Goal: Transaction & Acquisition: Purchase product/service

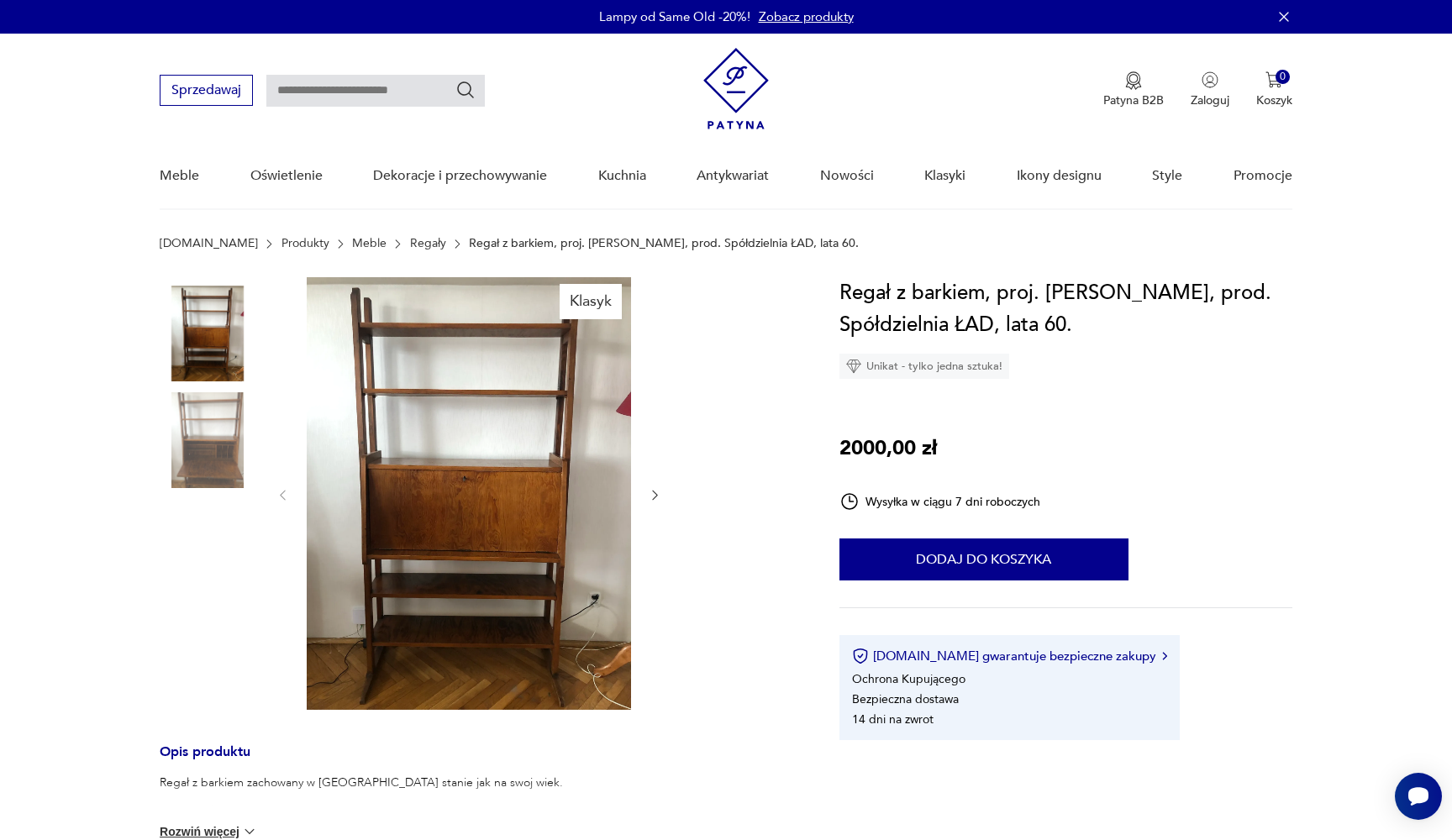
click at [400, 95] on input "text" at bounding box center [375, 90] width 218 height 32
type input "******"
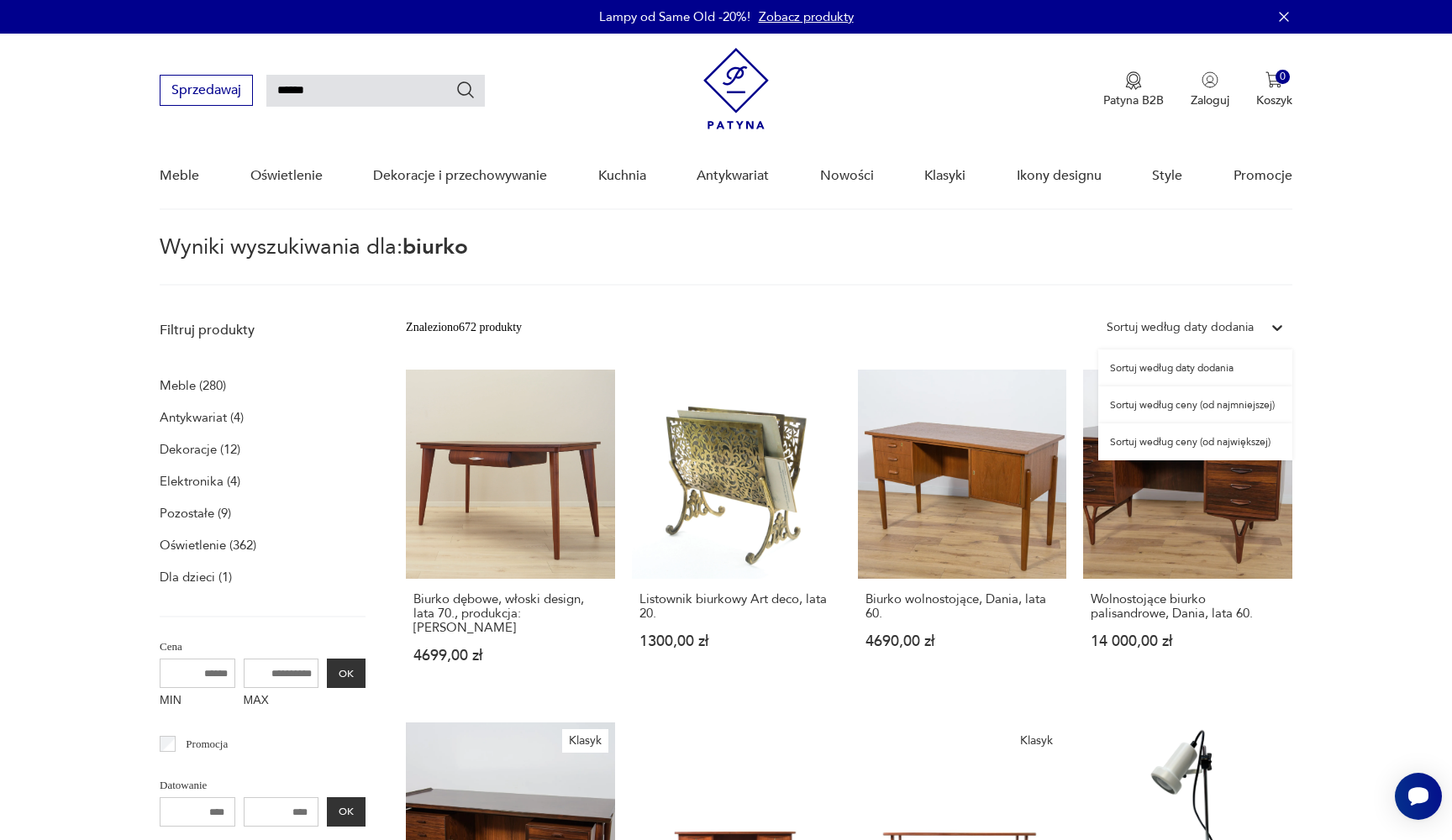
click at [1272, 331] on icon at bounding box center [1278, 328] width 17 height 17
click at [1254, 411] on div "Sortuj według ceny (od najmniejszej)" at bounding box center [1195, 405] width 194 height 37
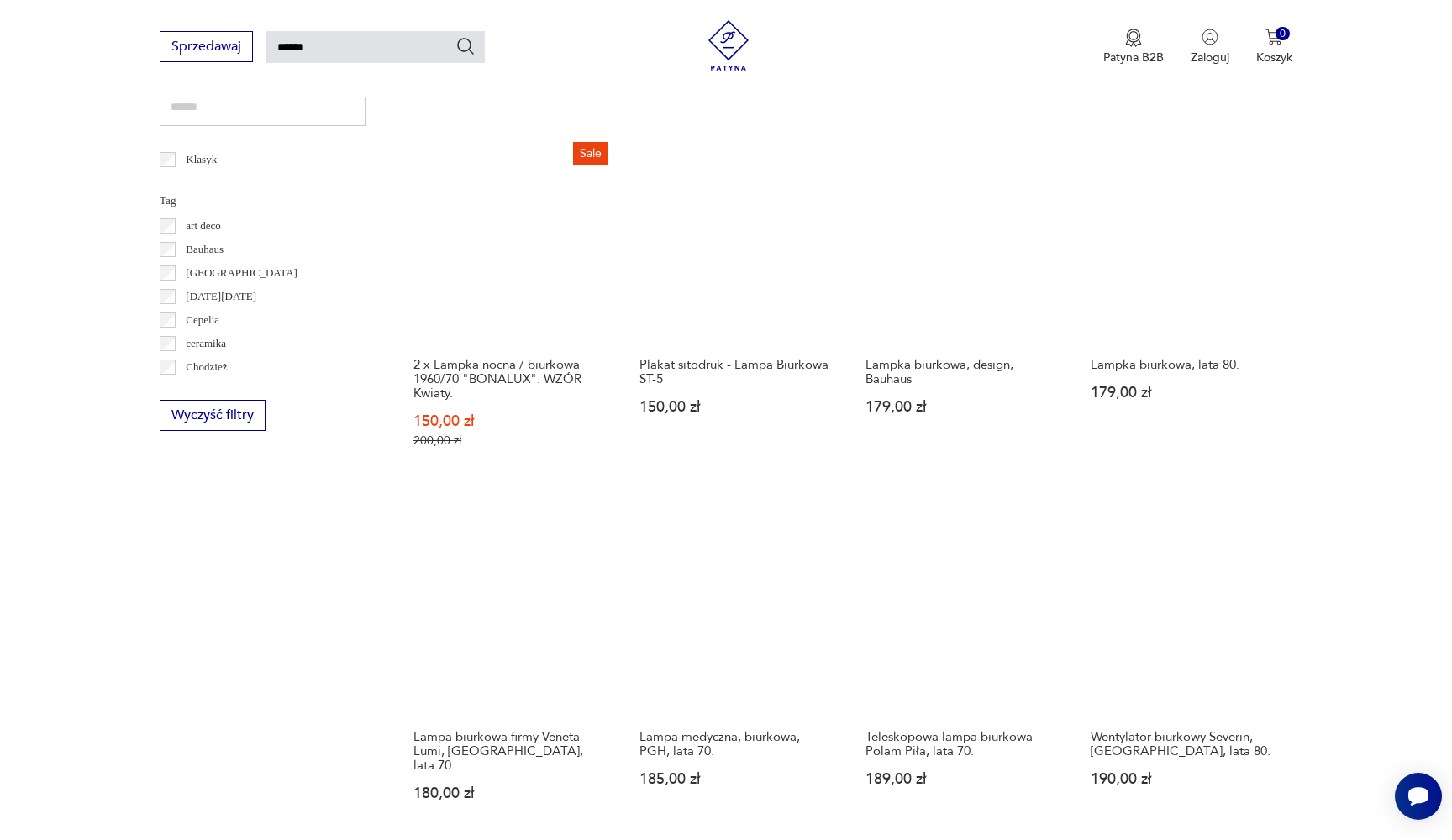
scroll to position [1009, 0]
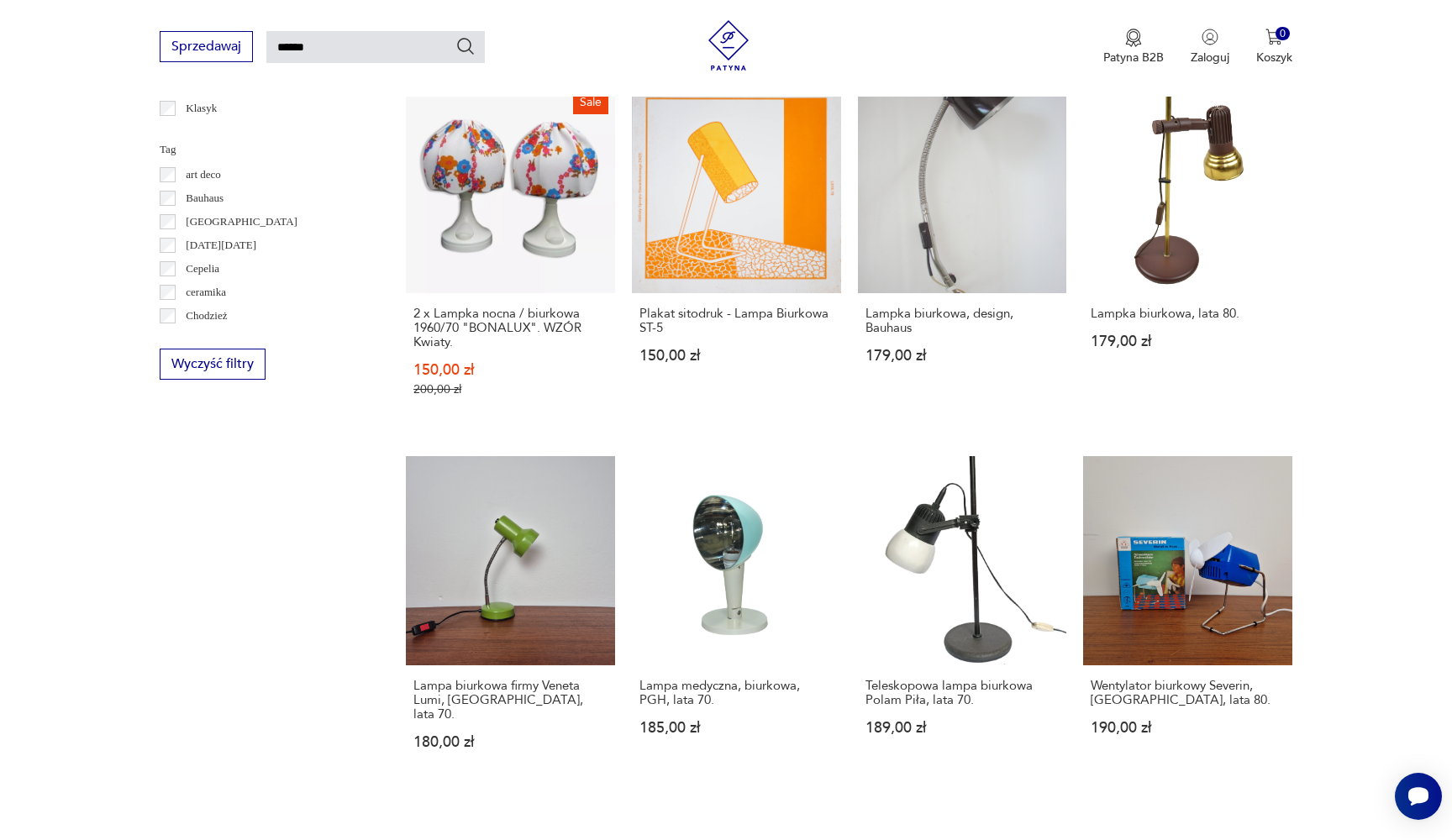
click at [948, 839] on button "2" at bounding box center [943, 855] width 30 height 30
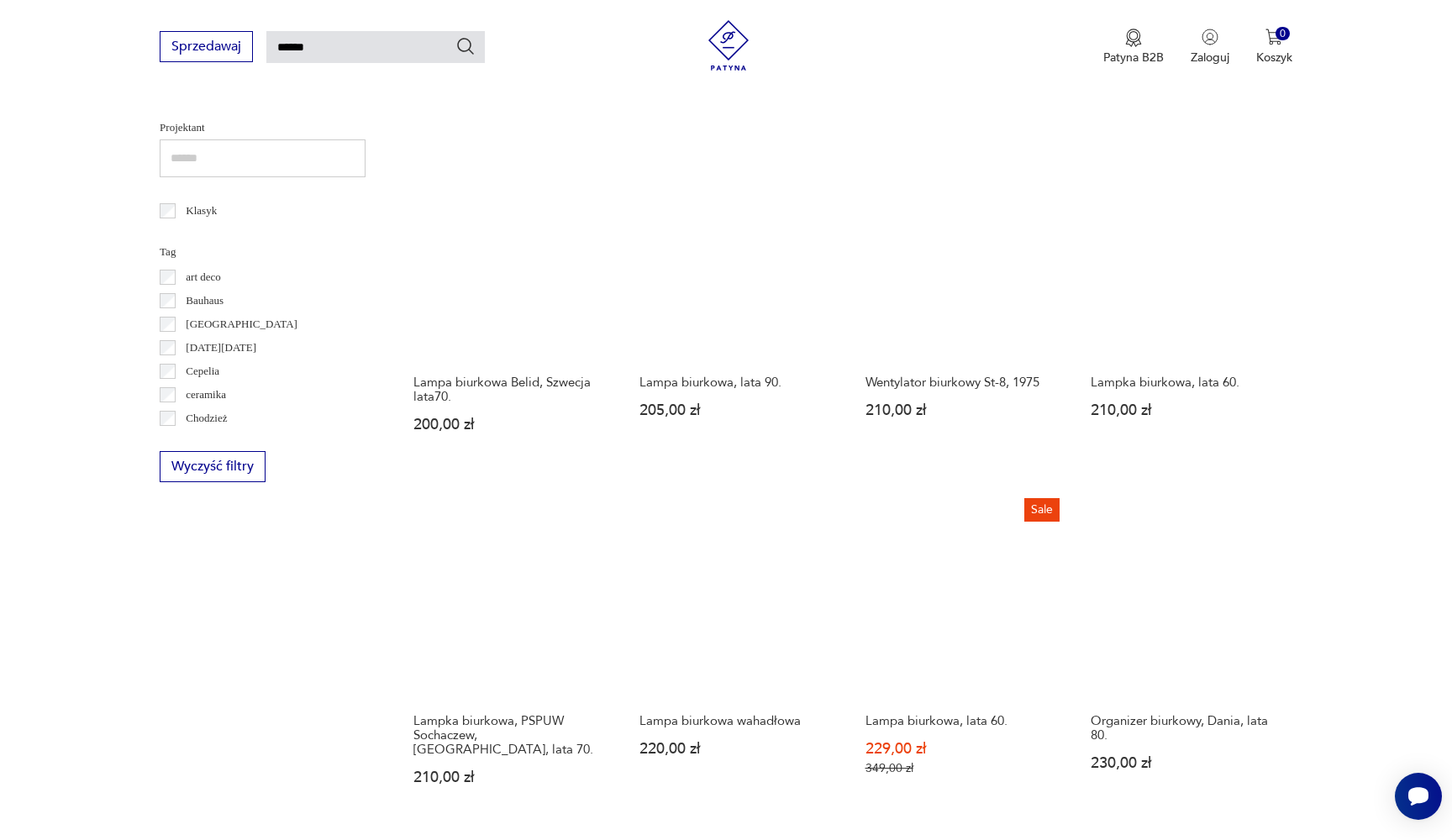
scroll to position [947, 0]
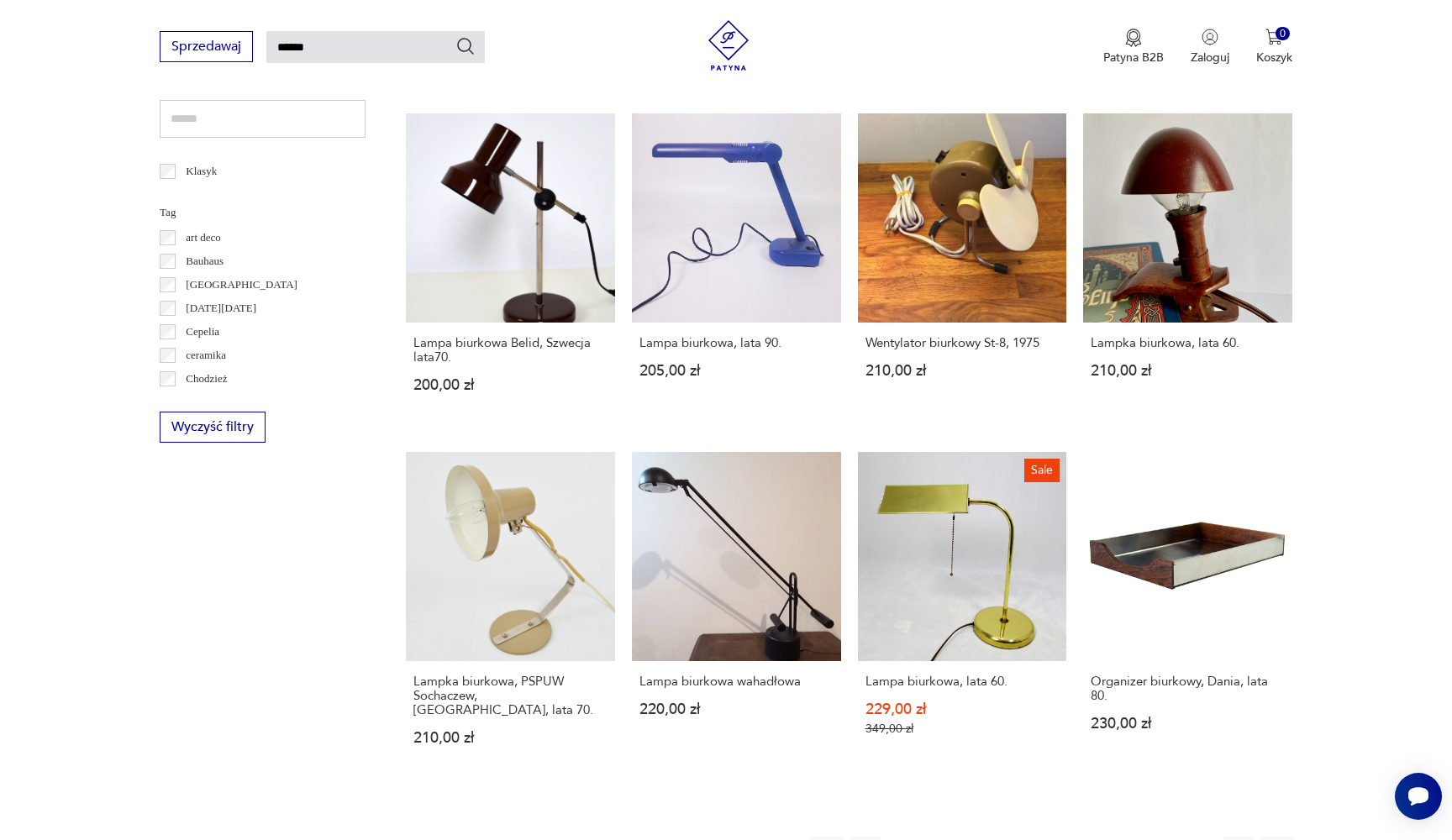
click at [1058, 837] on button "5" at bounding box center [1058, 851] width 30 height 30
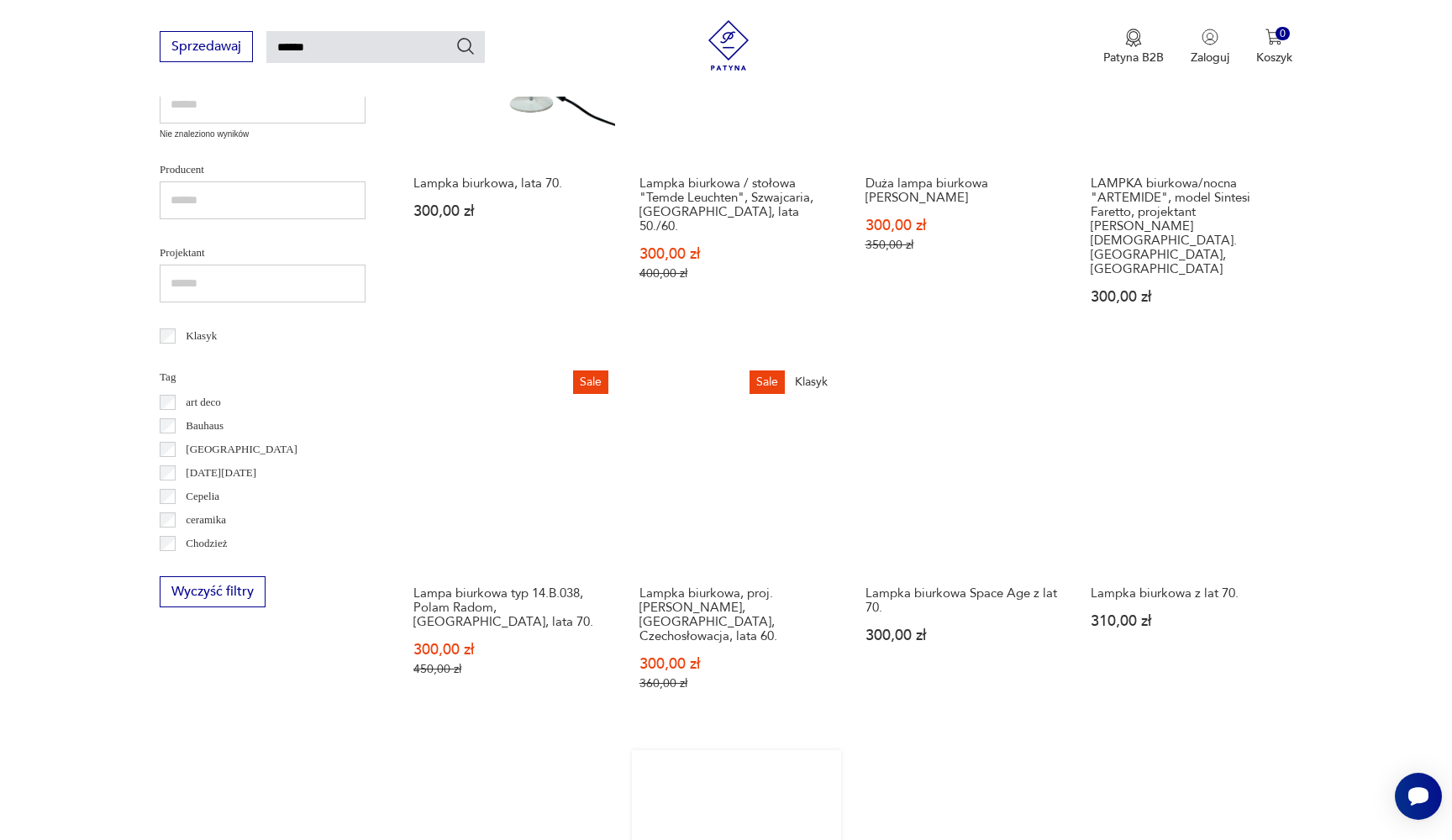
scroll to position [987, 0]
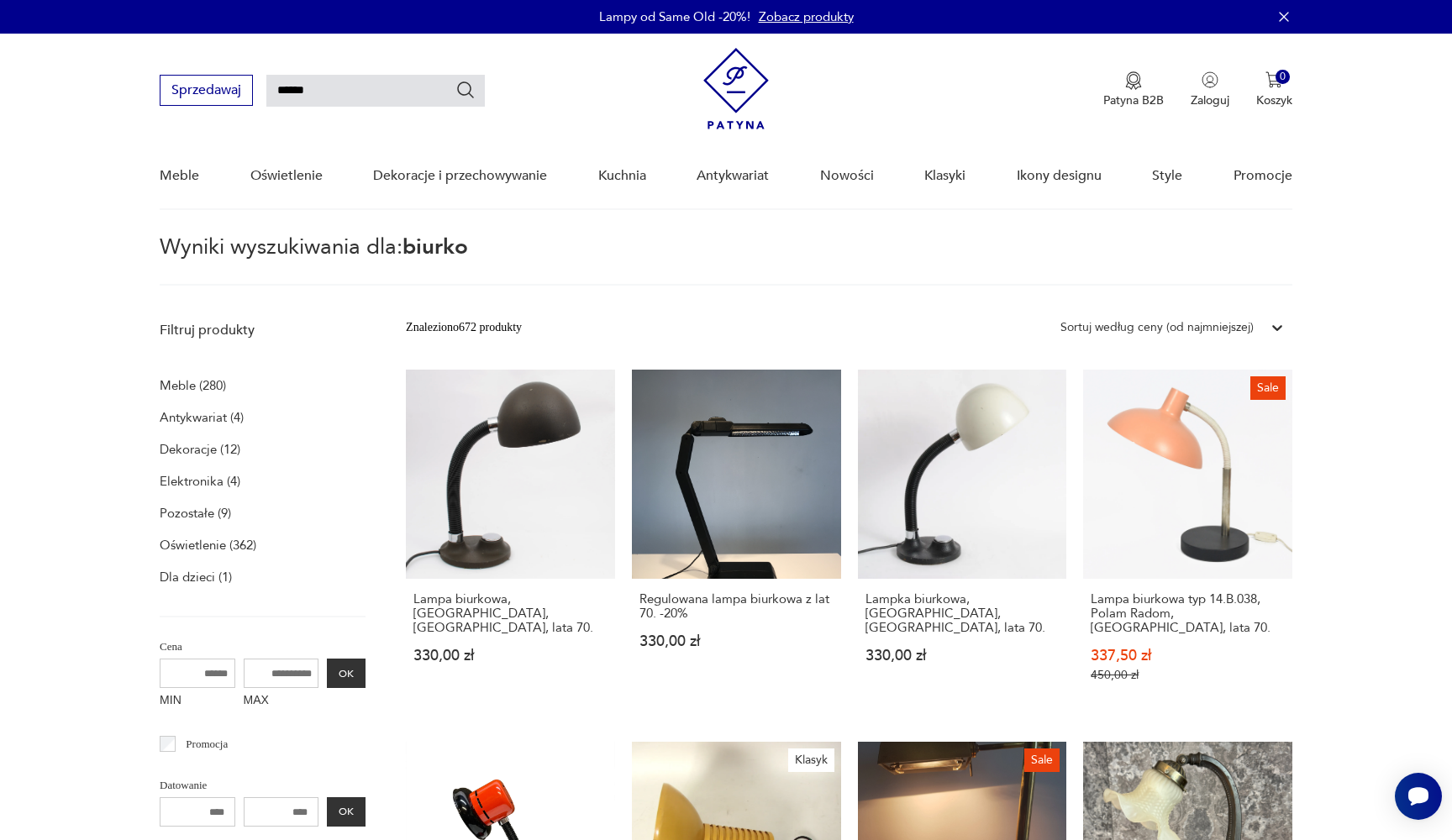
click at [205, 388] on p "Meble (280)" at bounding box center [192, 385] width 66 height 23
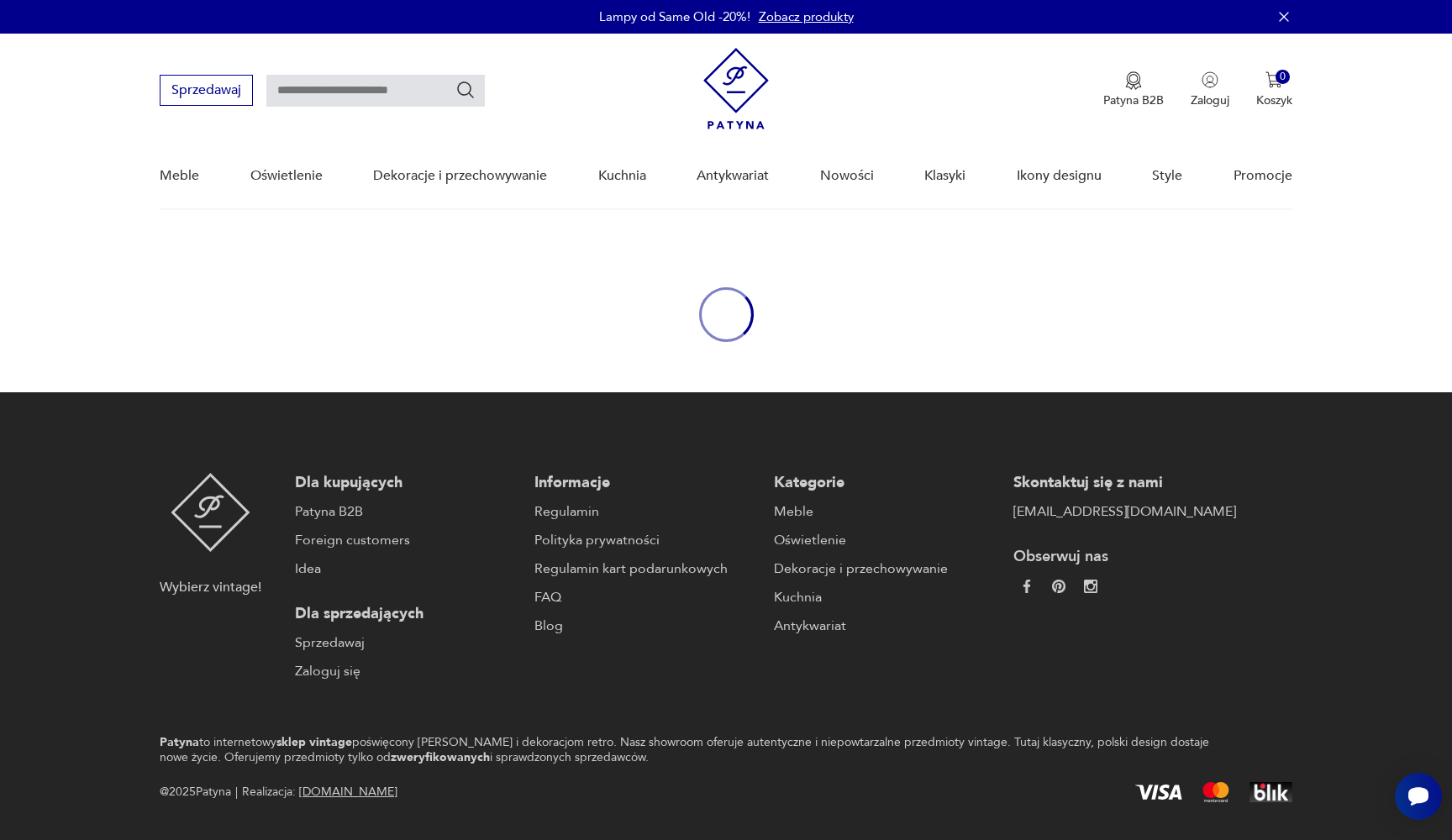
type input "******"
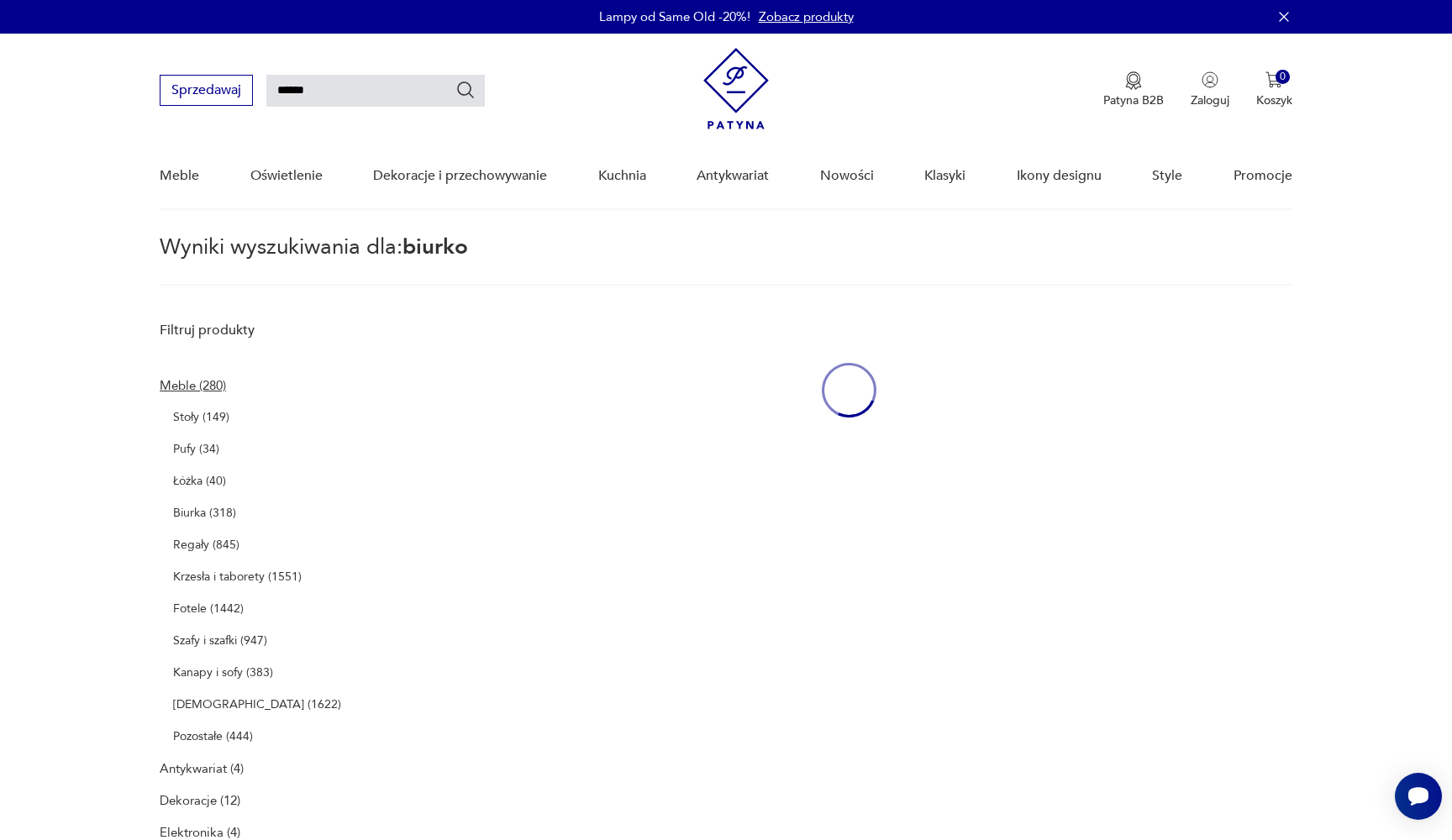
scroll to position [60, 0]
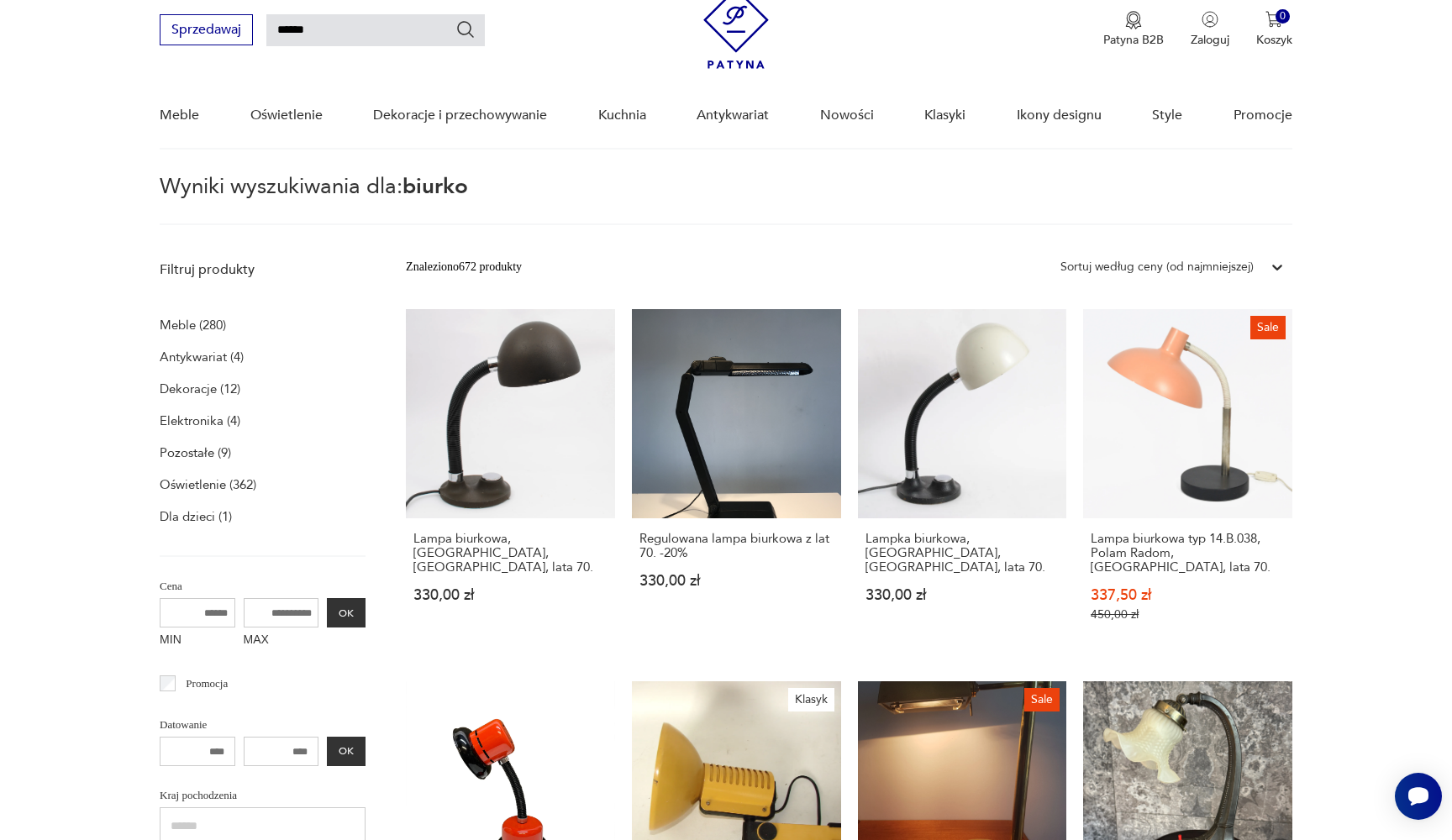
click at [1260, 271] on div "Sortuj według ceny (od najmniejszej)" at bounding box center [1156, 266] width 210 height 21
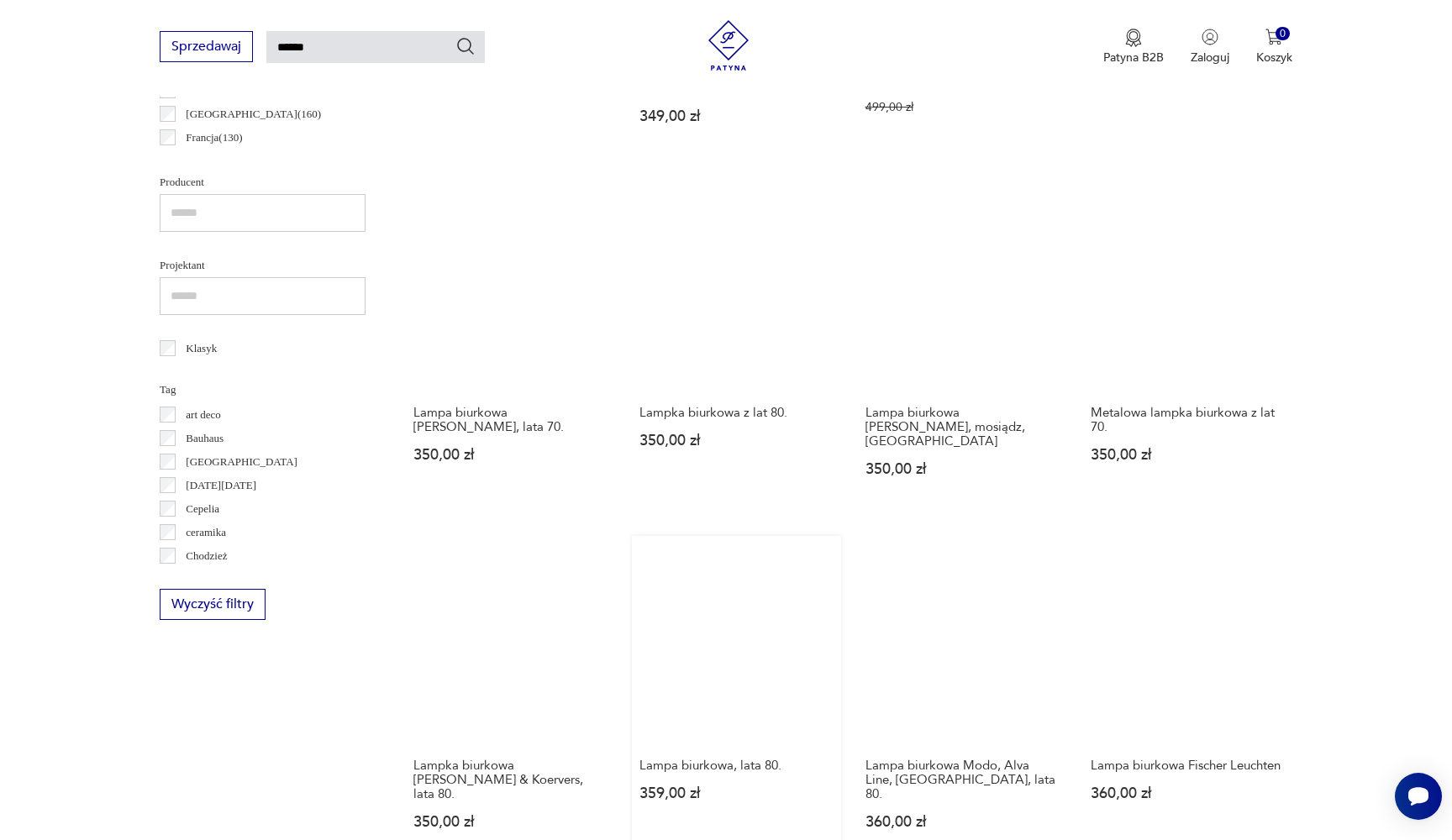
scroll to position [1081, 0]
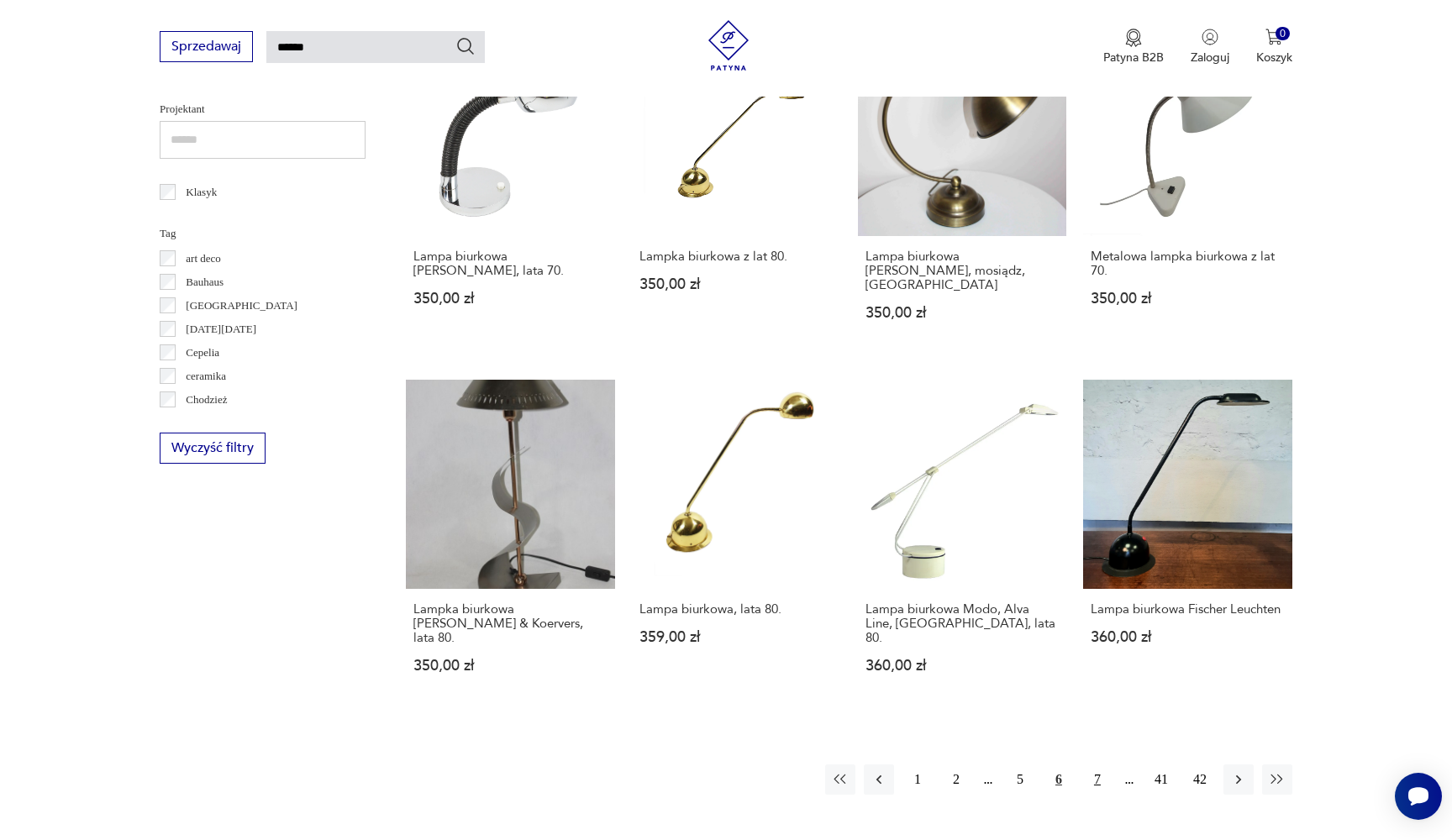
click at [1092, 764] on button "7" at bounding box center [1097, 779] width 30 height 30
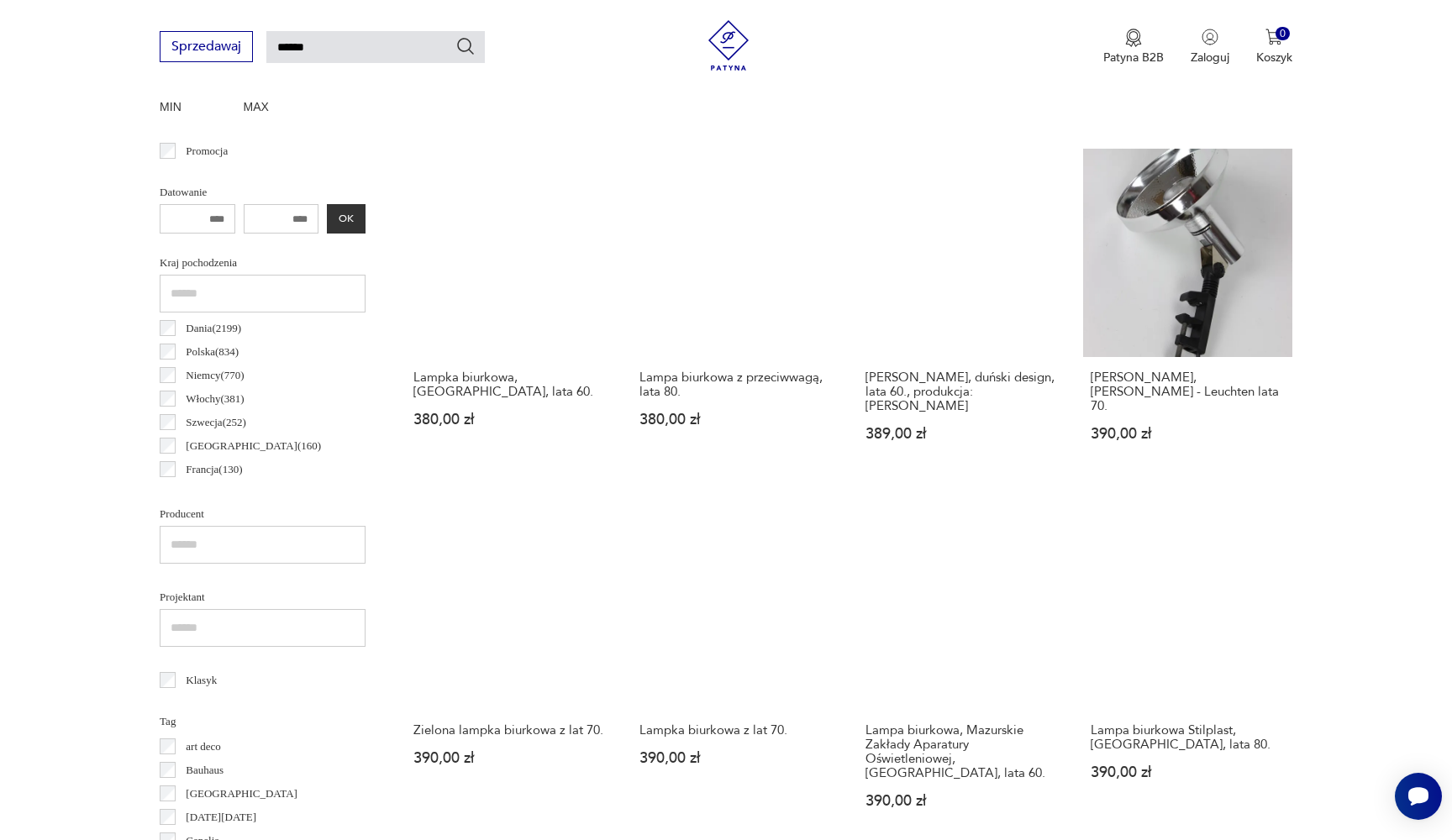
scroll to position [913, 0]
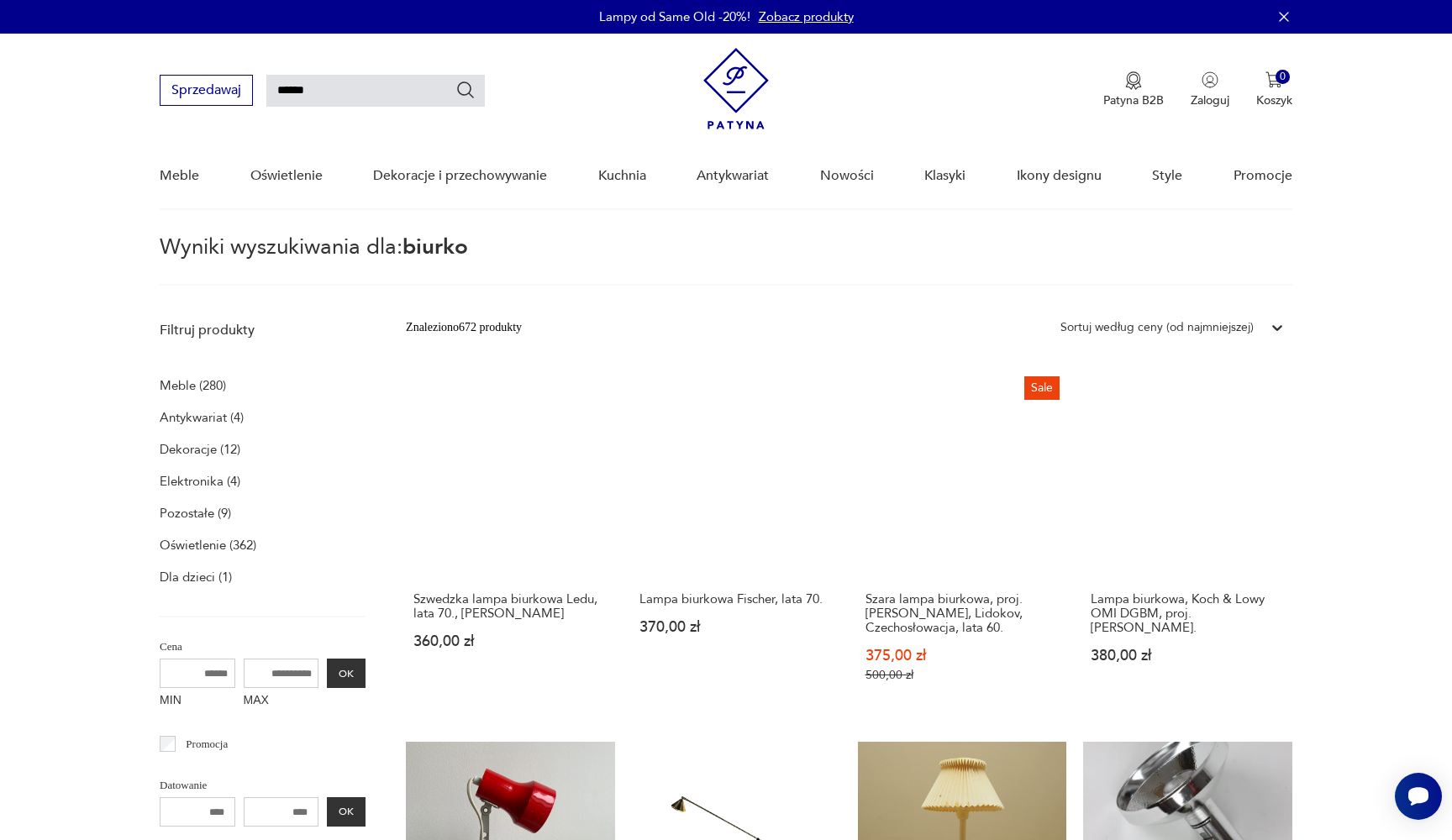
scroll to position [0, 0]
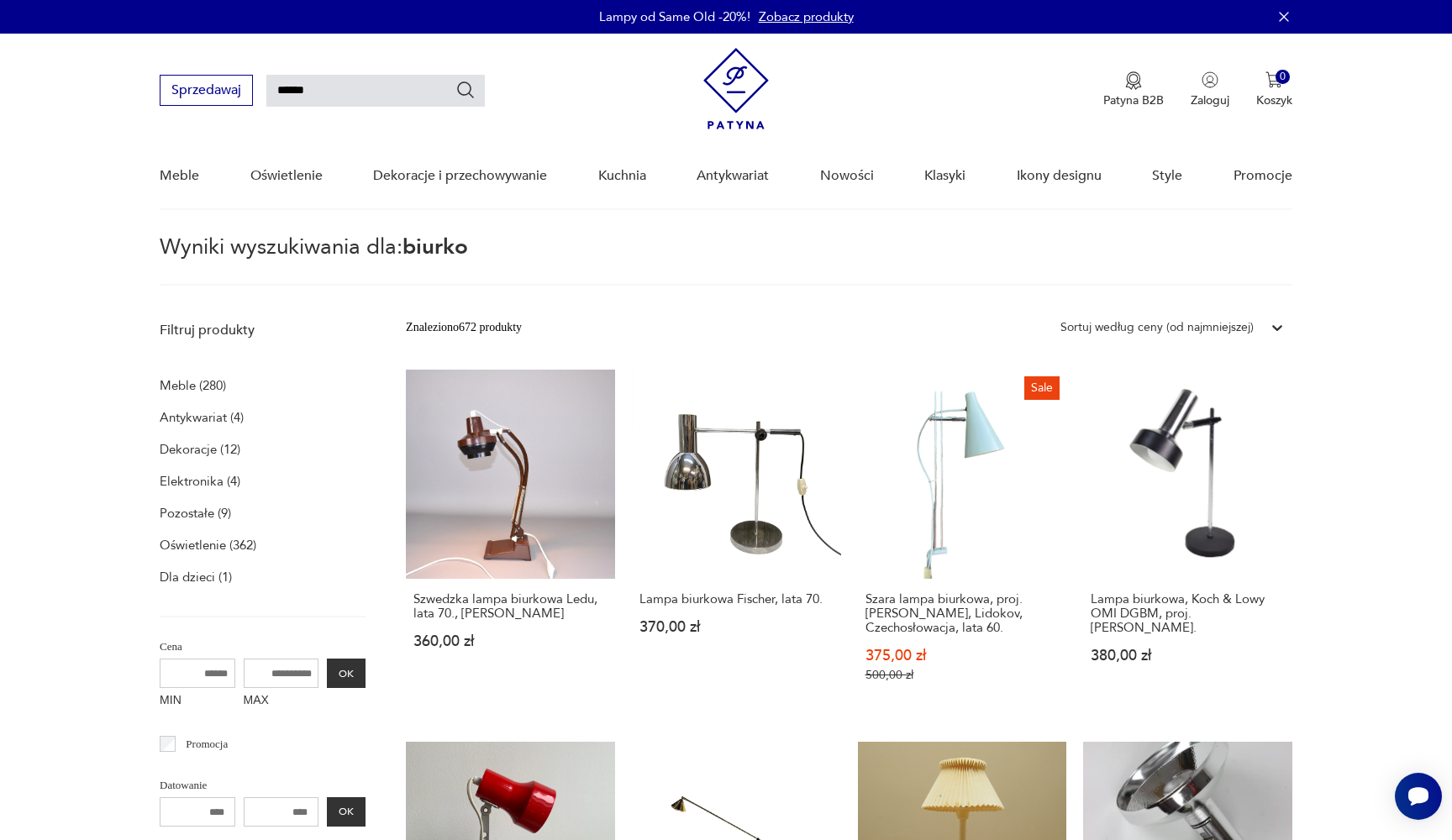
click at [197, 380] on p "Meble (280)" at bounding box center [192, 385] width 66 height 23
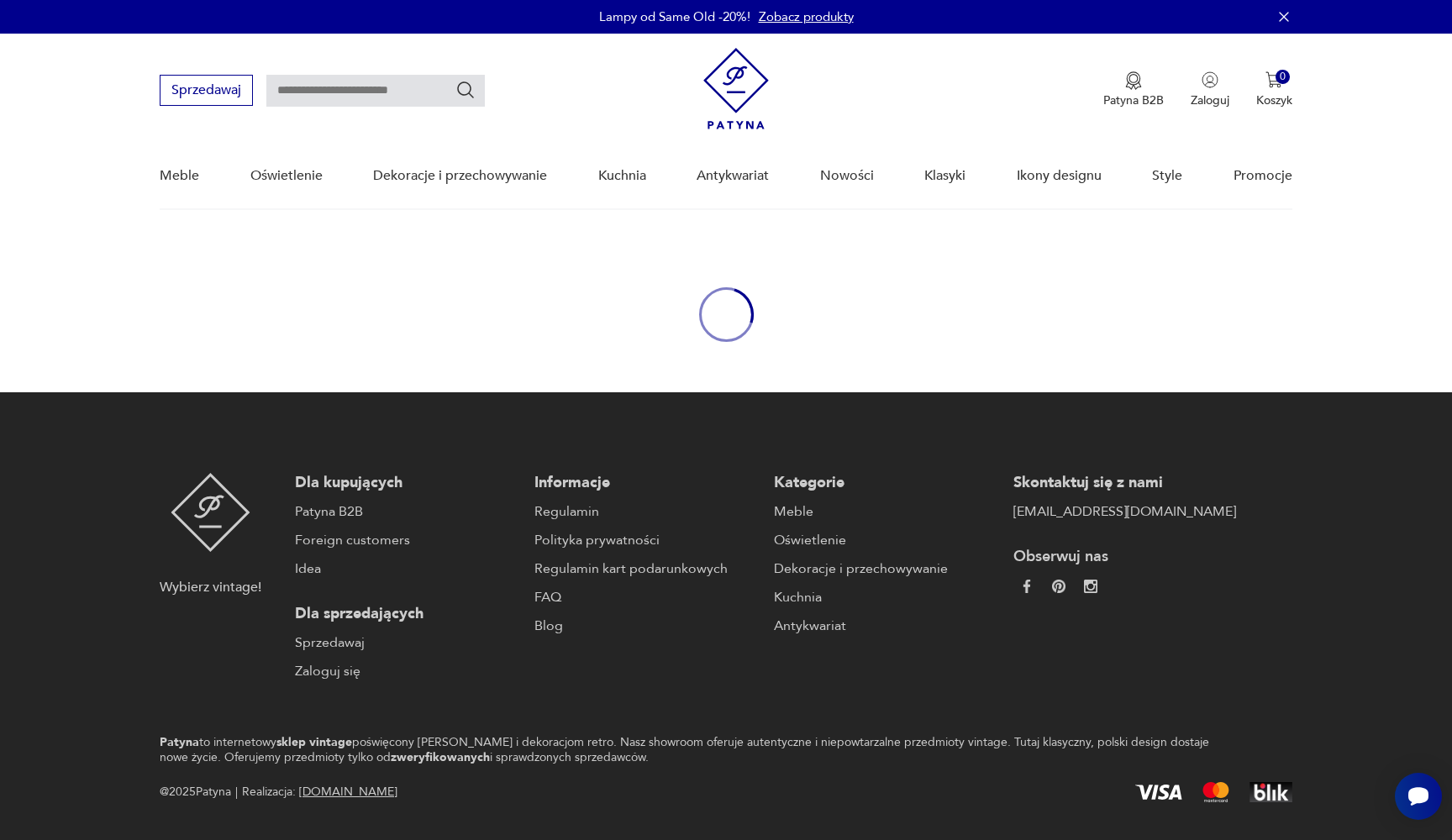
type input "******"
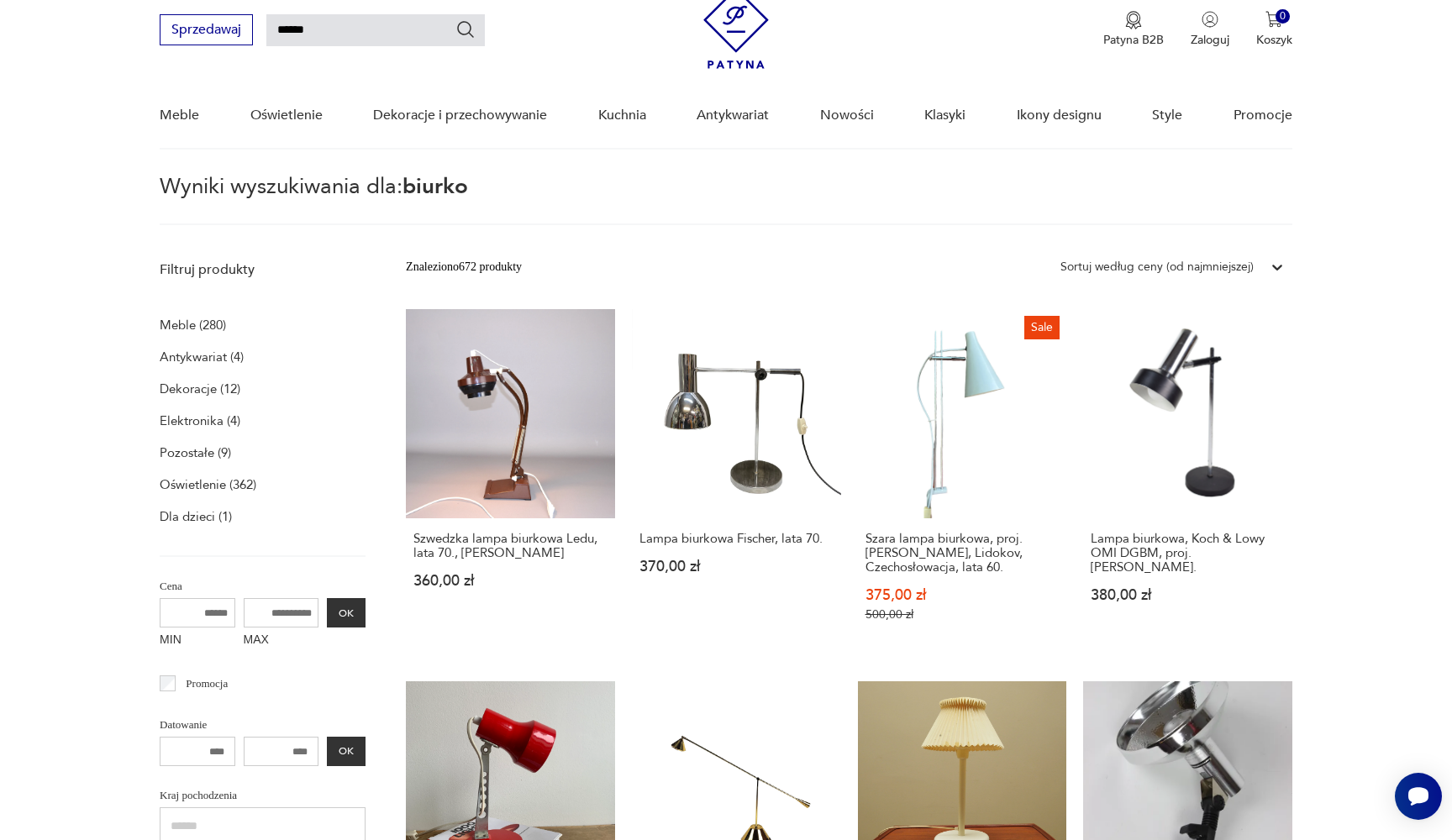
click at [204, 356] on p "Antykwariat (4)" at bounding box center [202, 356] width 84 height 23
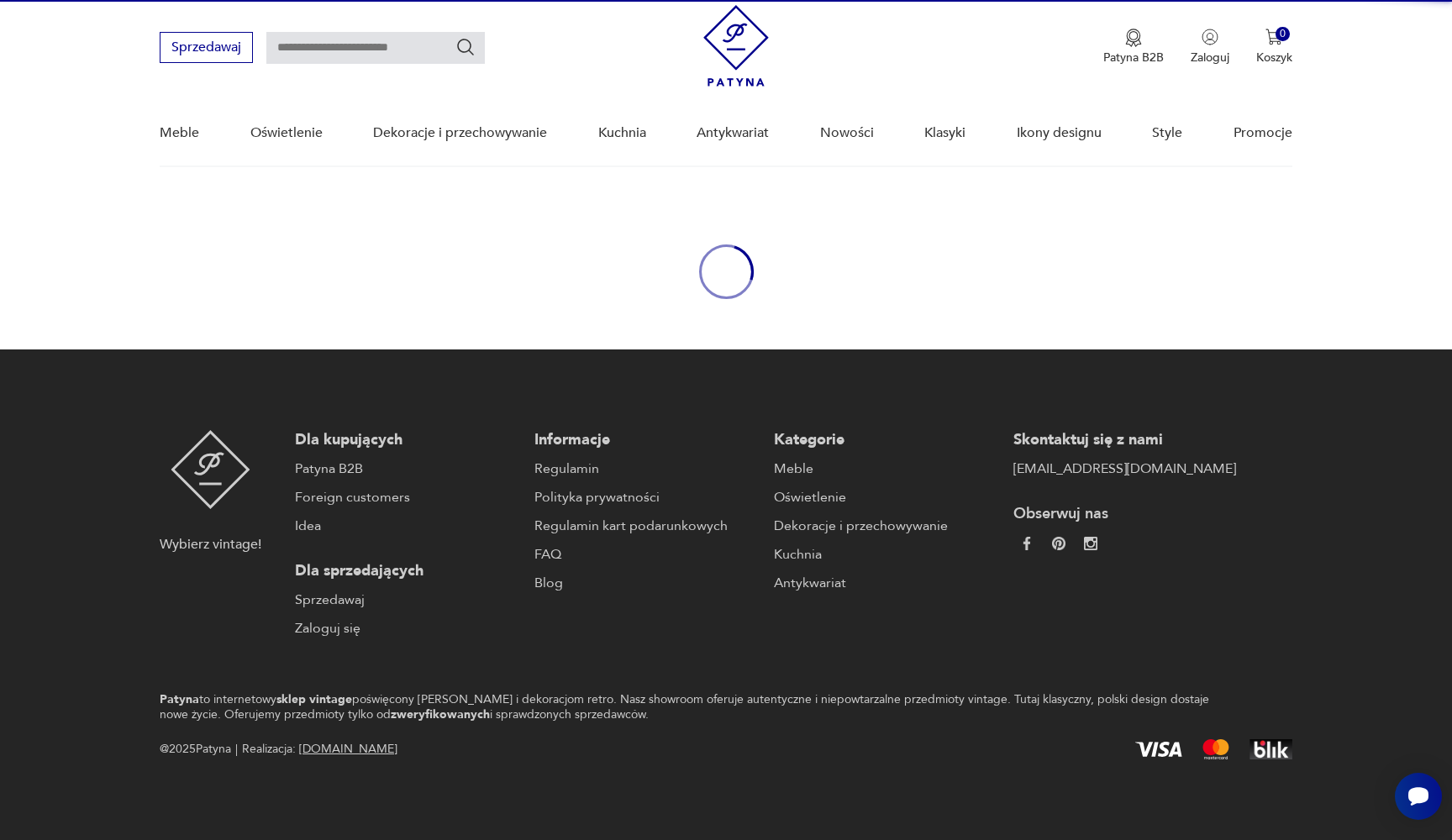
type input "******"
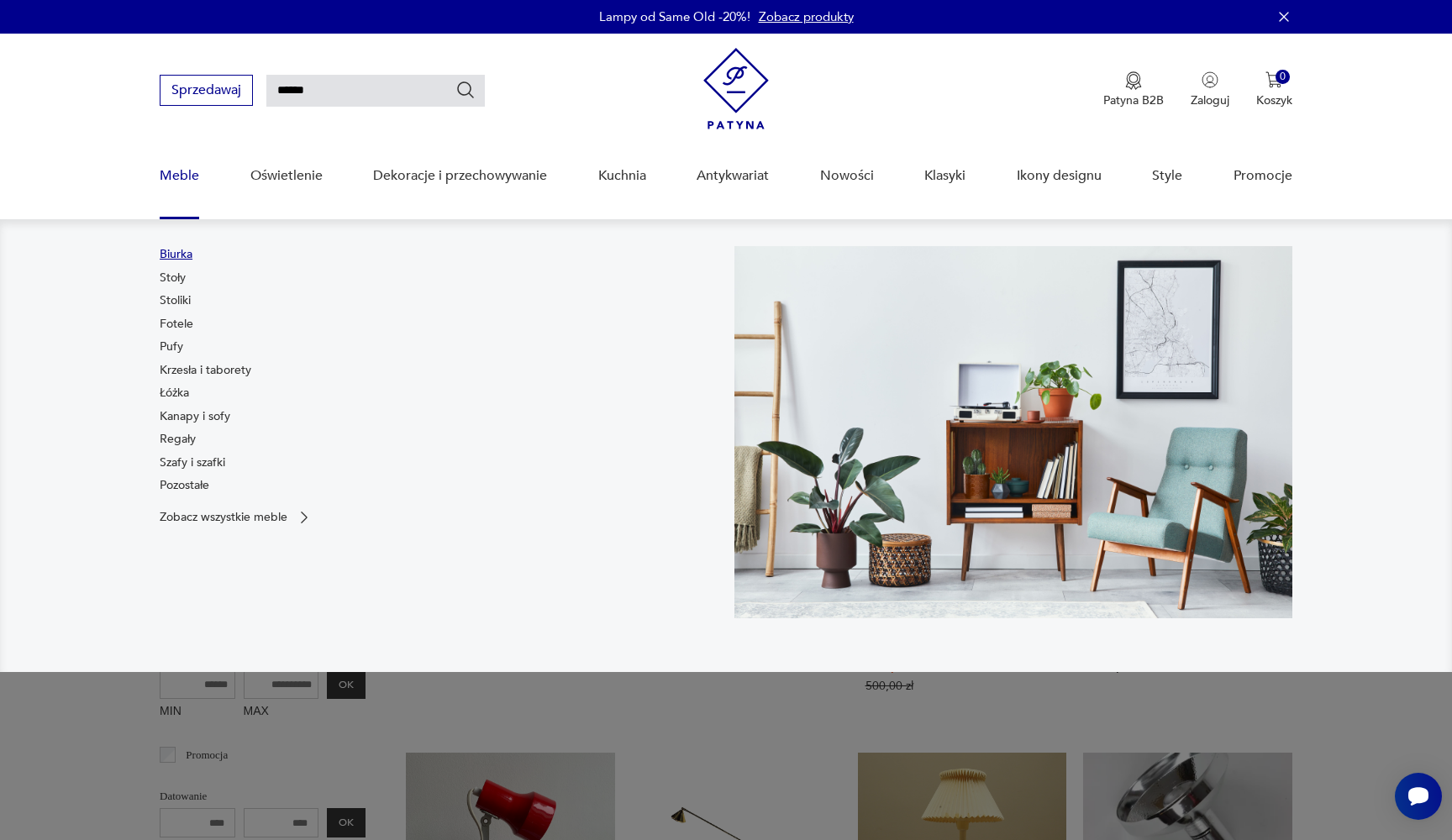
click at [186, 256] on link "Biurka" at bounding box center [176, 255] width 33 height 17
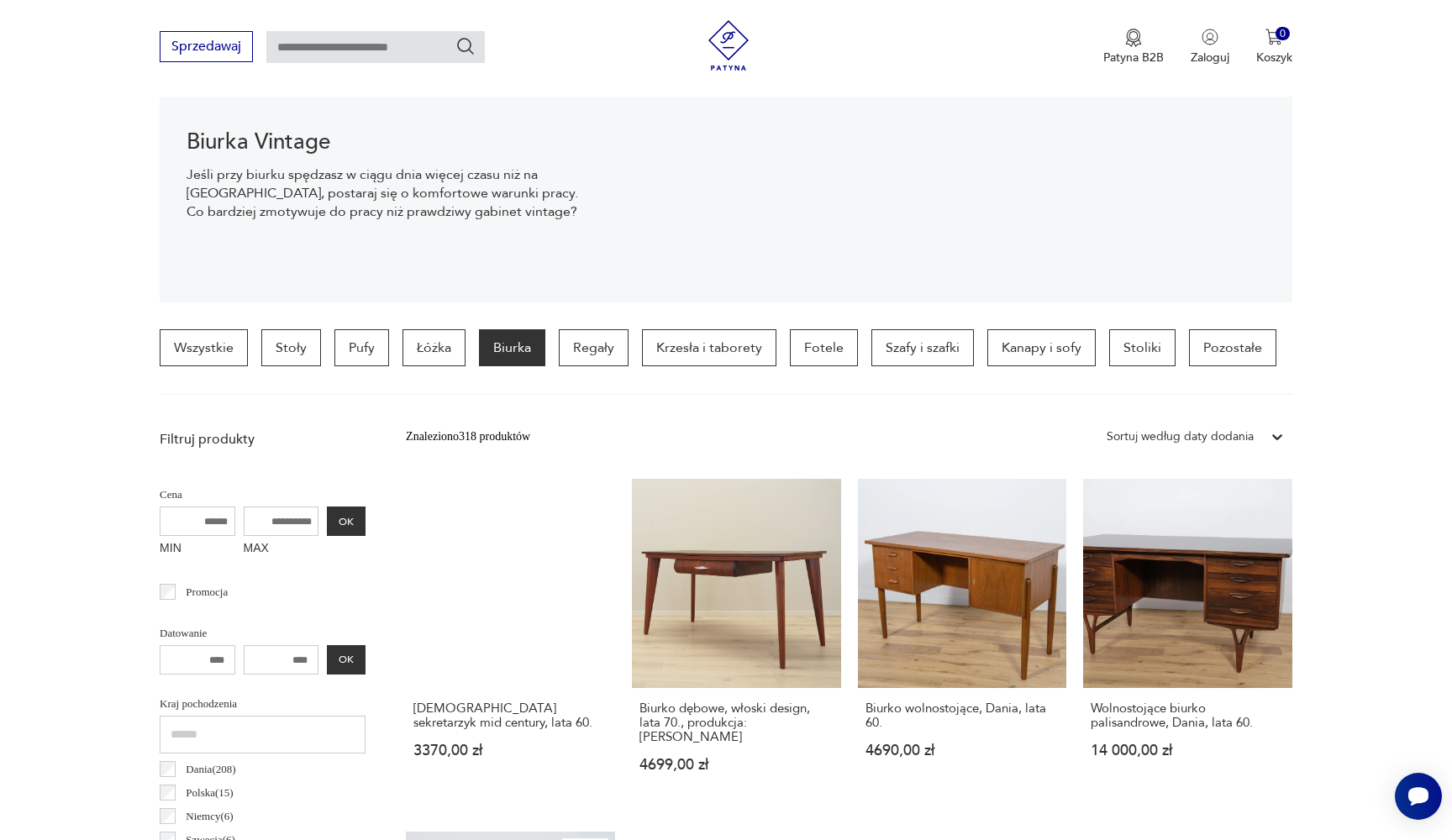
scroll to position [228, 0]
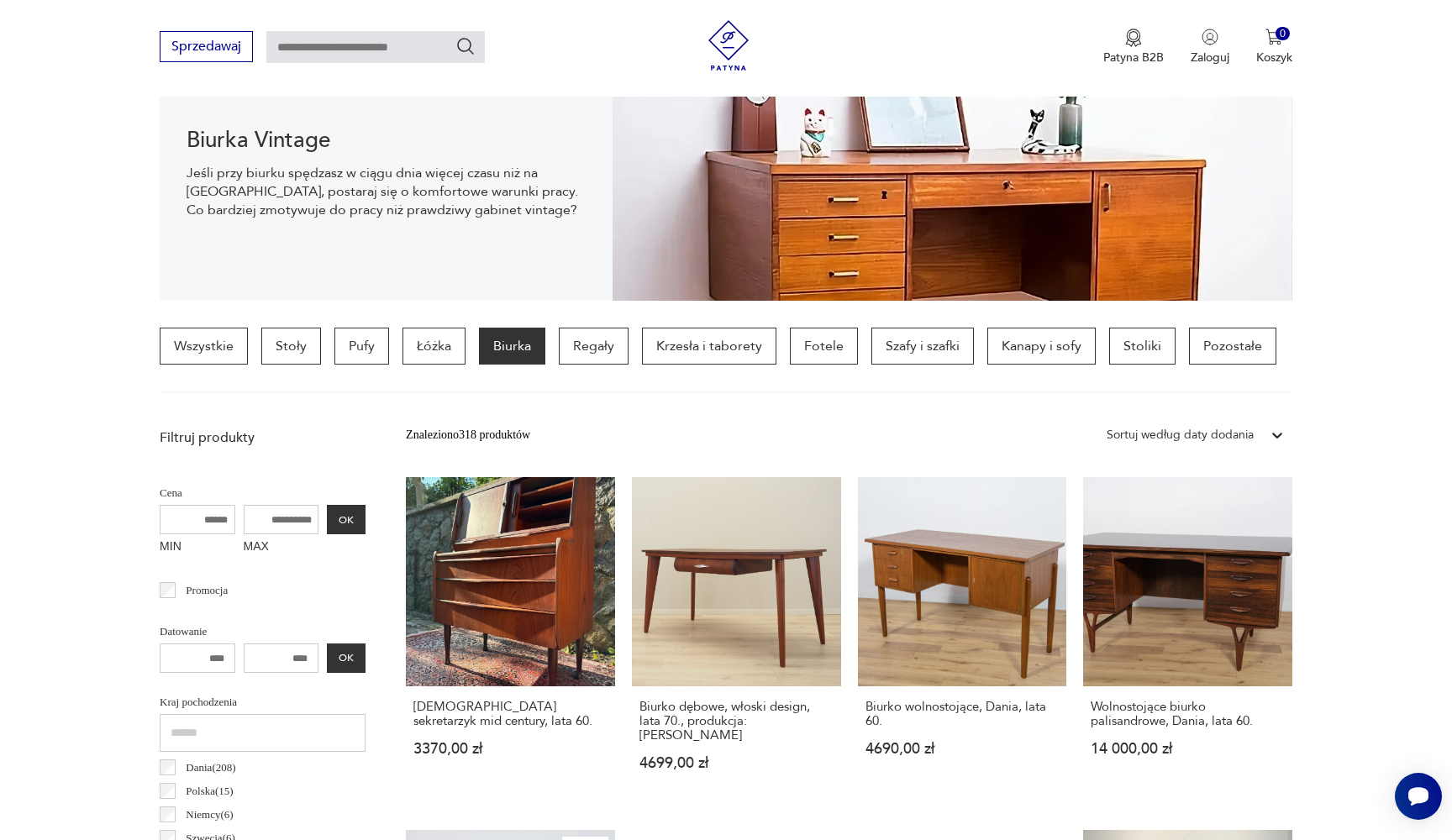
click at [1255, 438] on div "Sortuj według daty dodania" at bounding box center [1180, 435] width 164 height 21
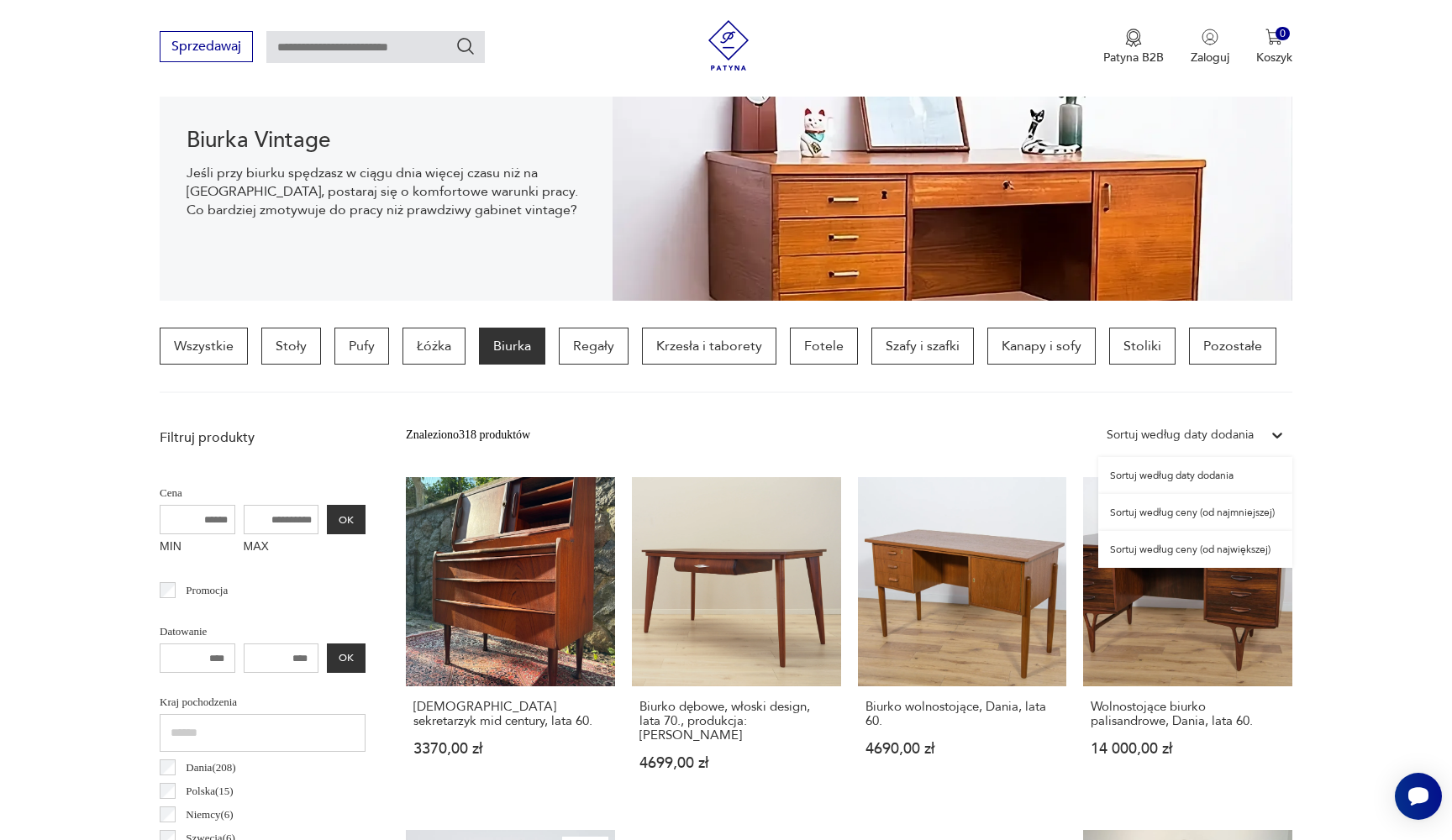
click at [1260, 505] on div "Sortuj według ceny (od najmniejszej)" at bounding box center [1195, 512] width 194 height 37
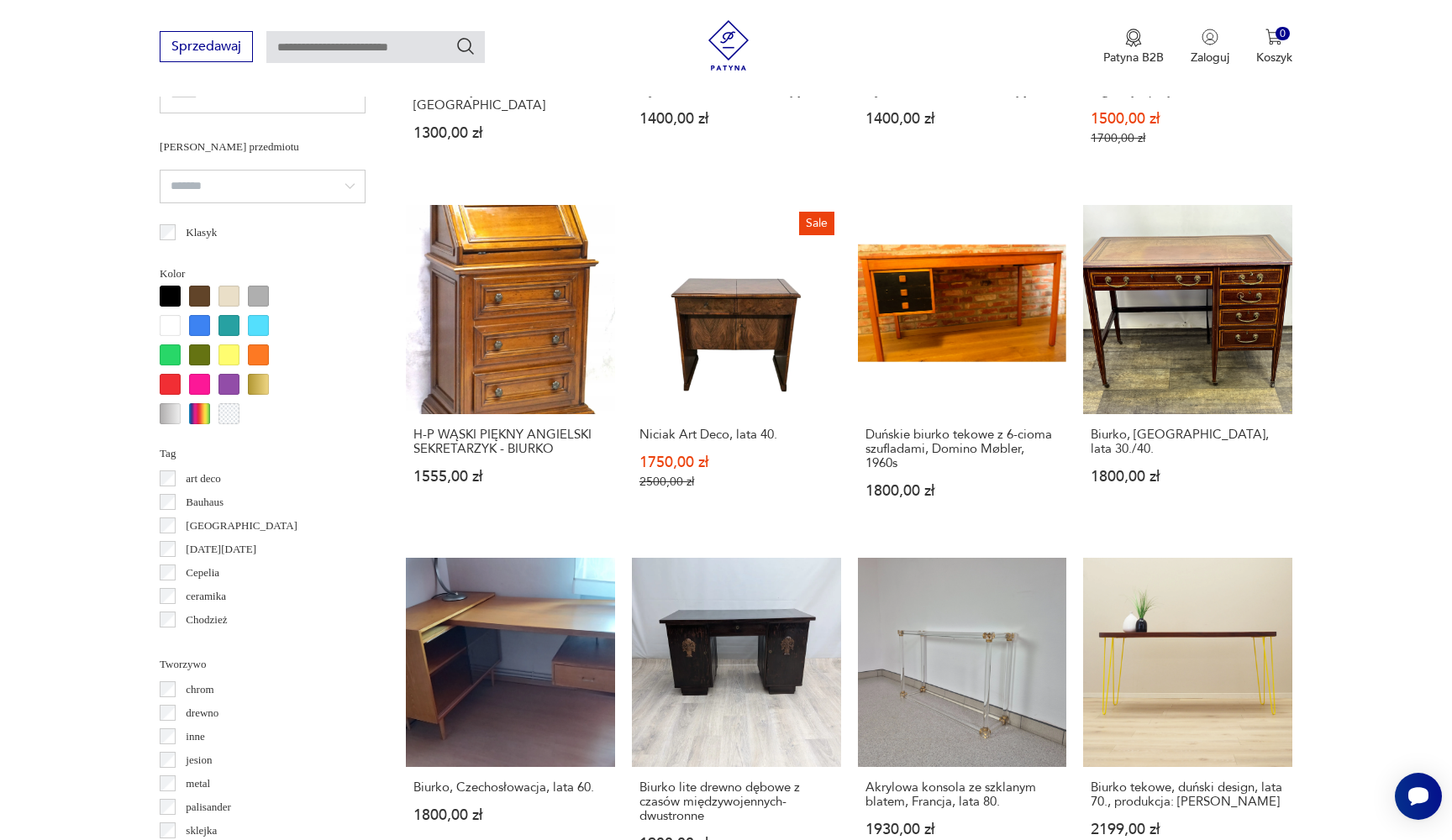
scroll to position [1309, 0]
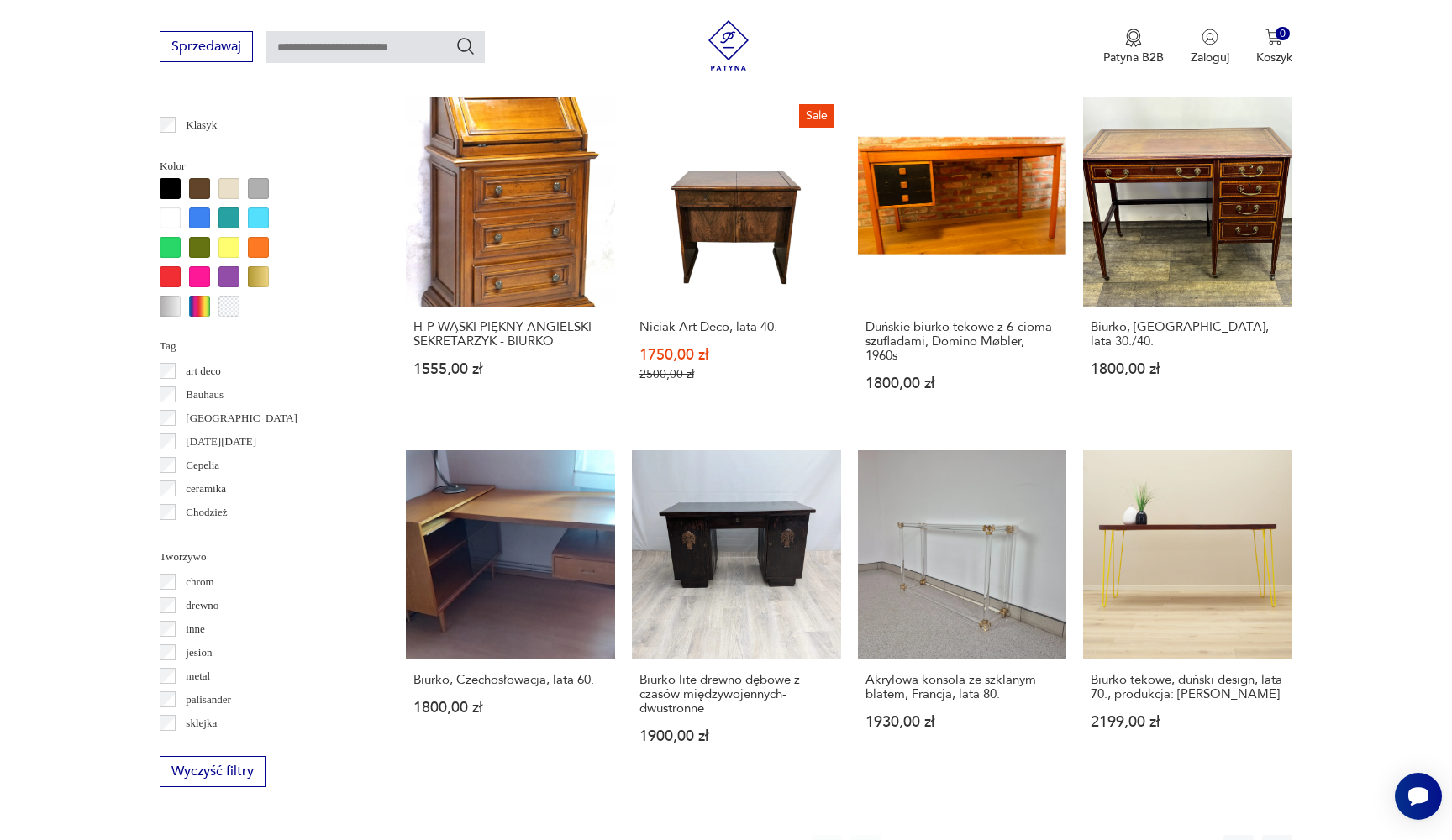
click at [948, 835] on button "2" at bounding box center [943, 849] width 30 height 30
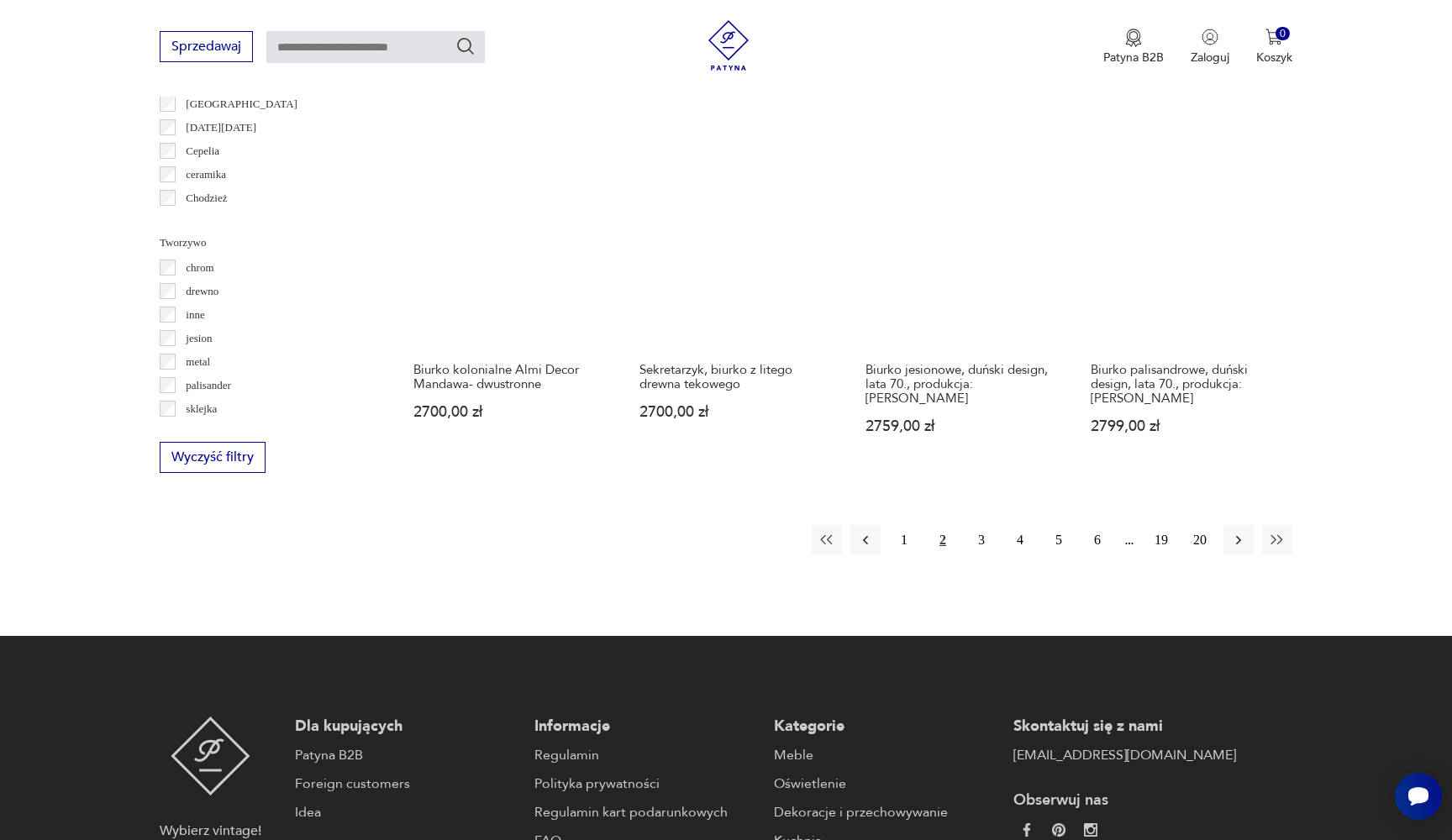
scroll to position [1650, 0]
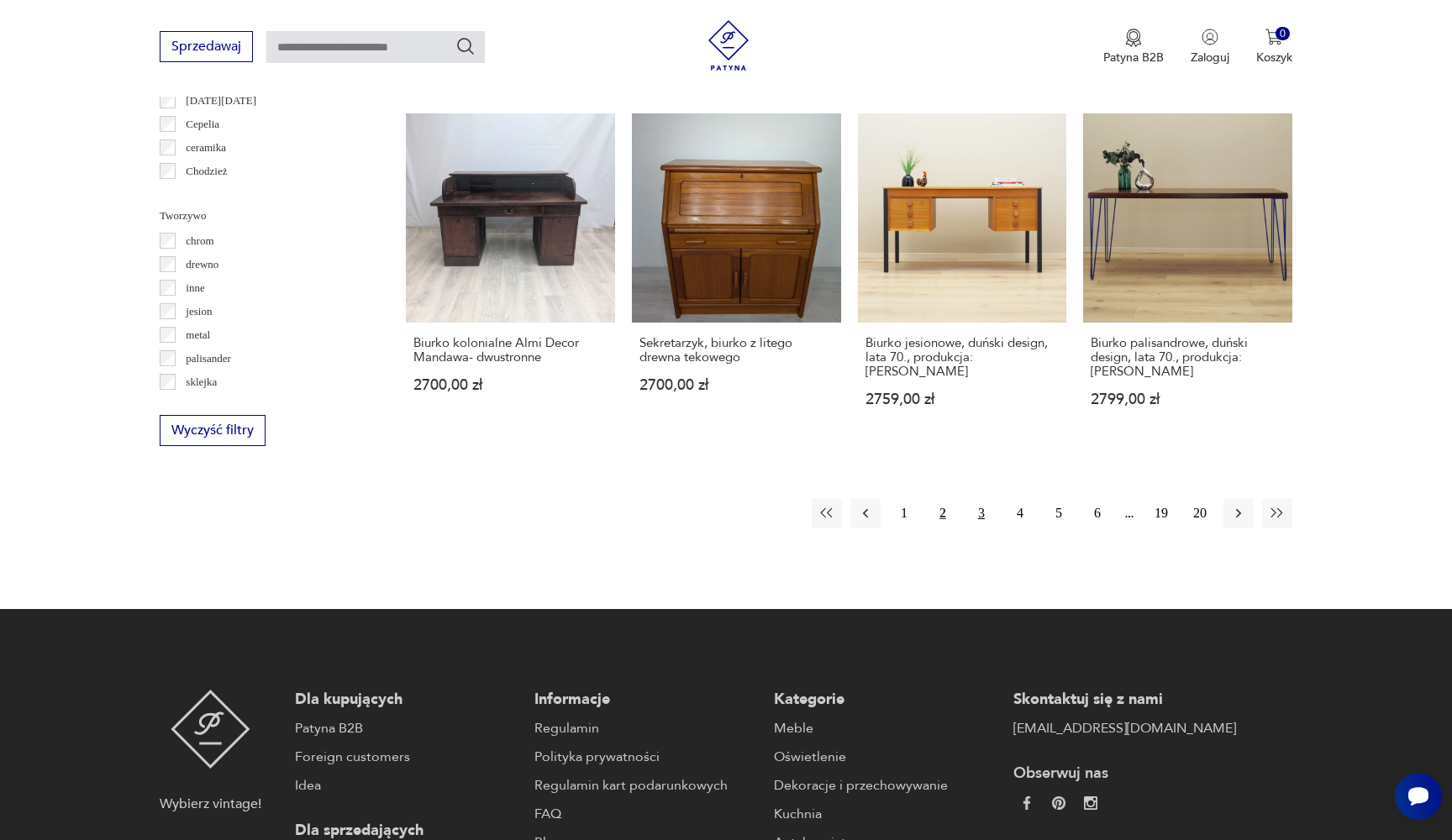
click at [985, 498] on button "3" at bounding box center [981, 513] width 30 height 30
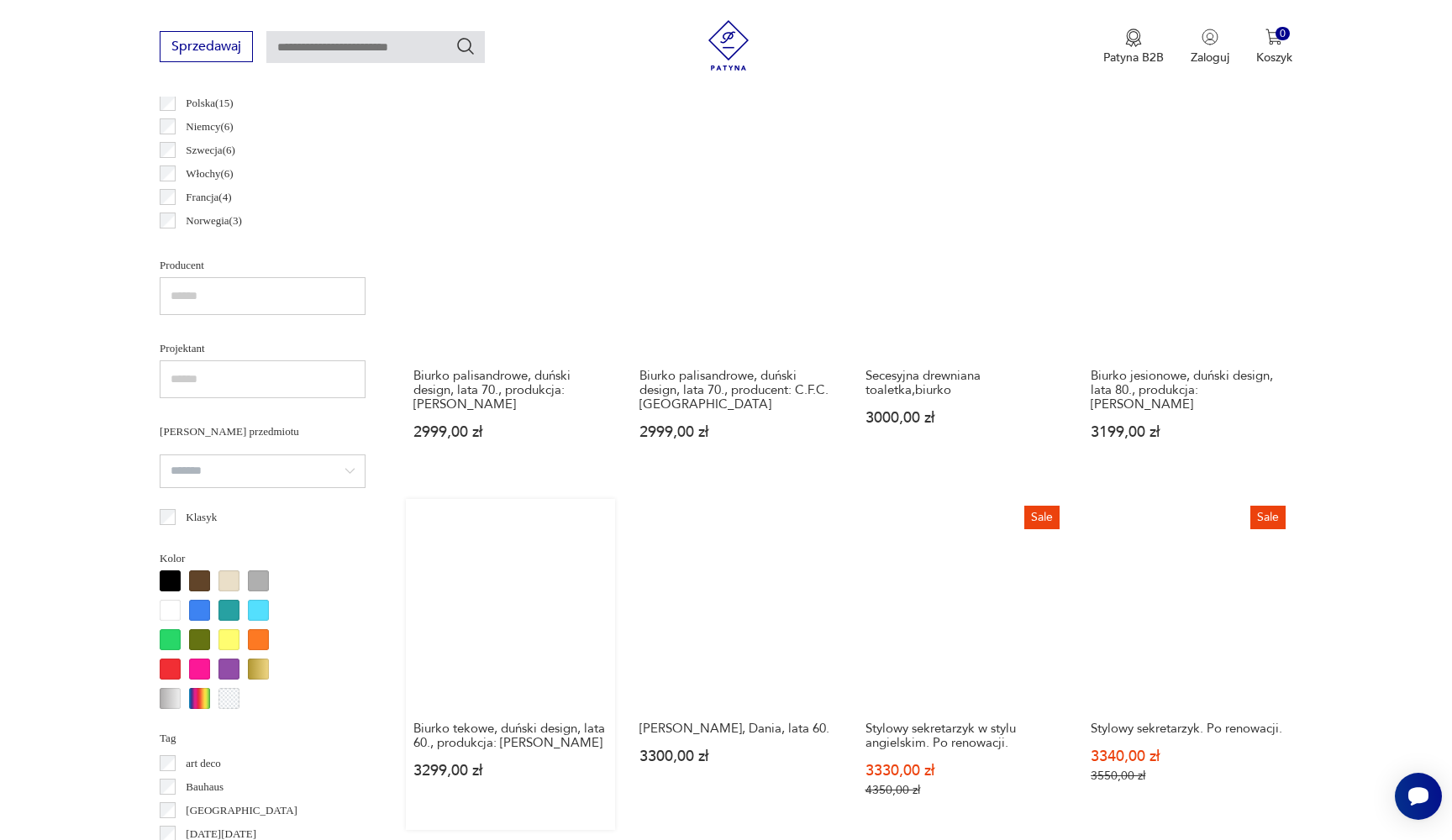
scroll to position [1261, 0]
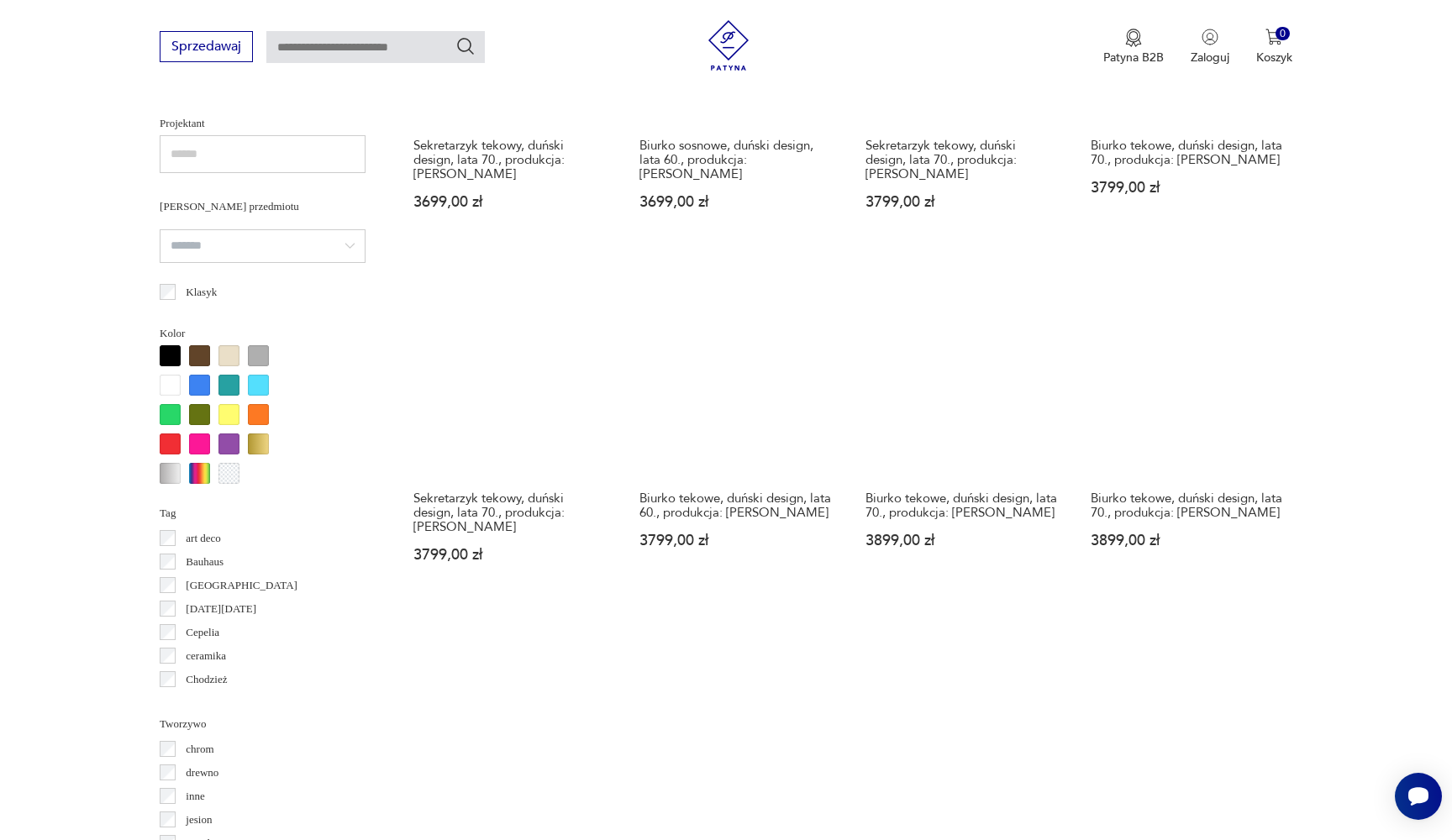
scroll to position [1225, 0]
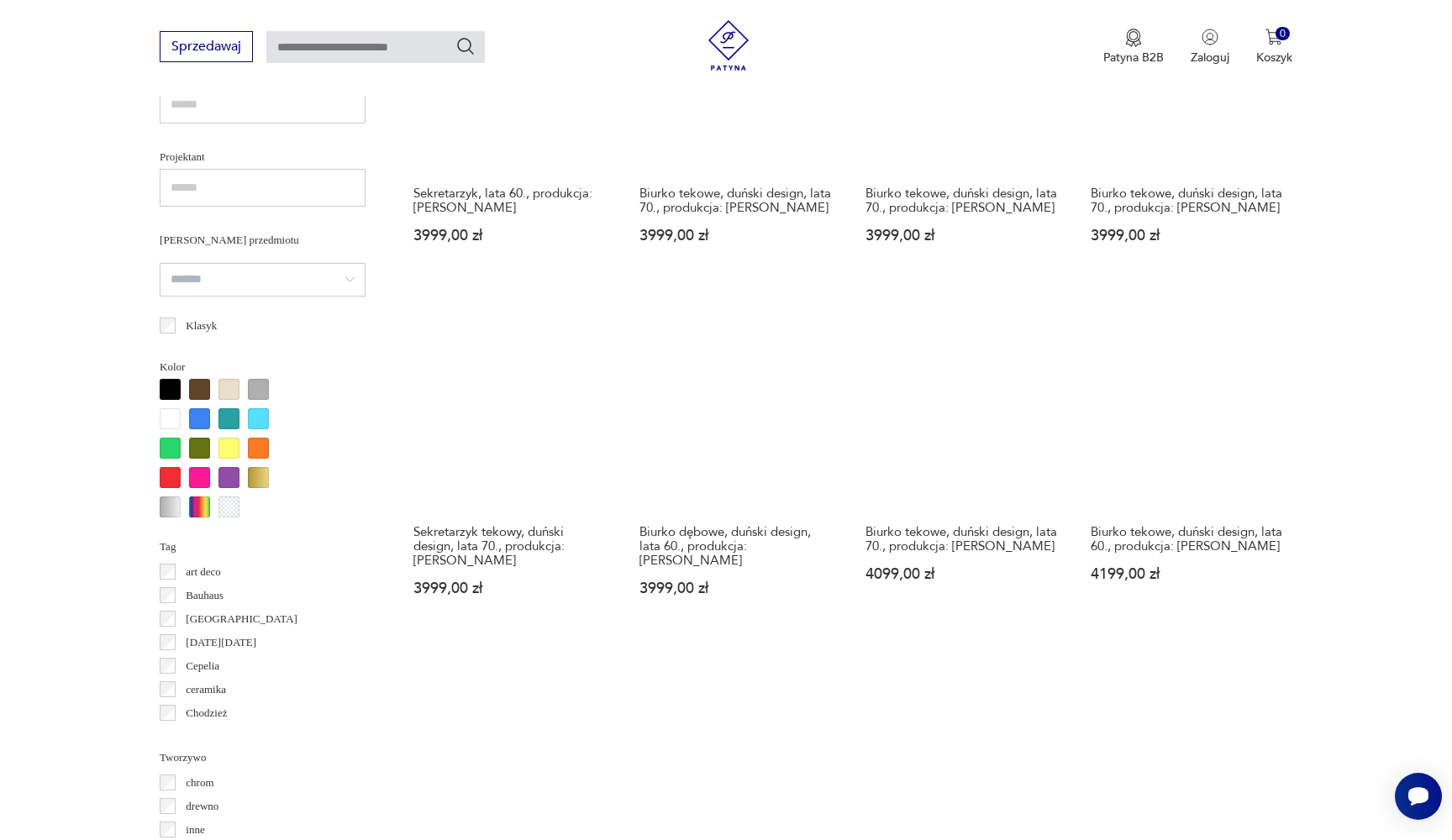
scroll to position [1450, 0]
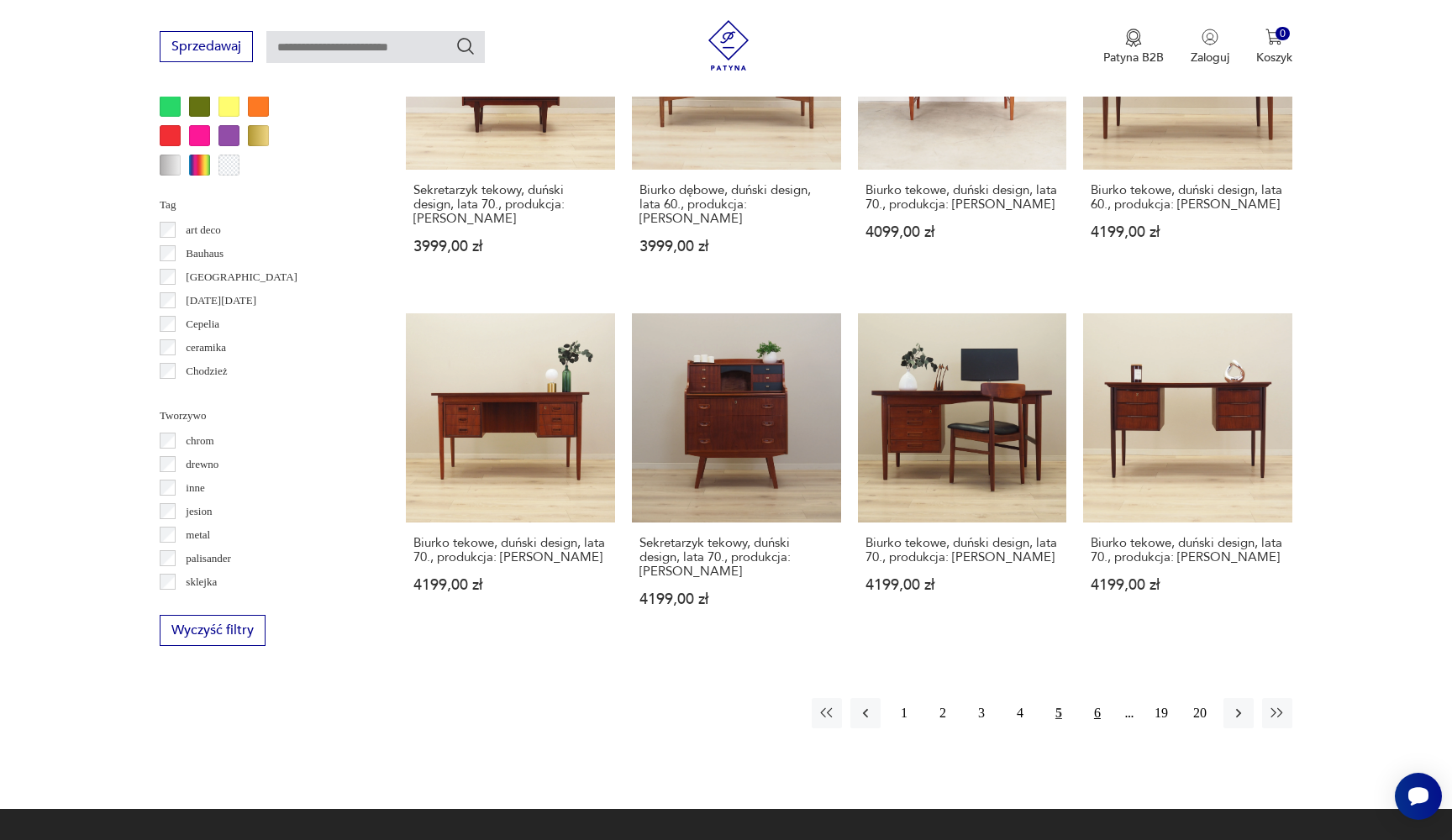
click at [1101, 698] on button "6" at bounding box center [1097, 713] width 30 height 30
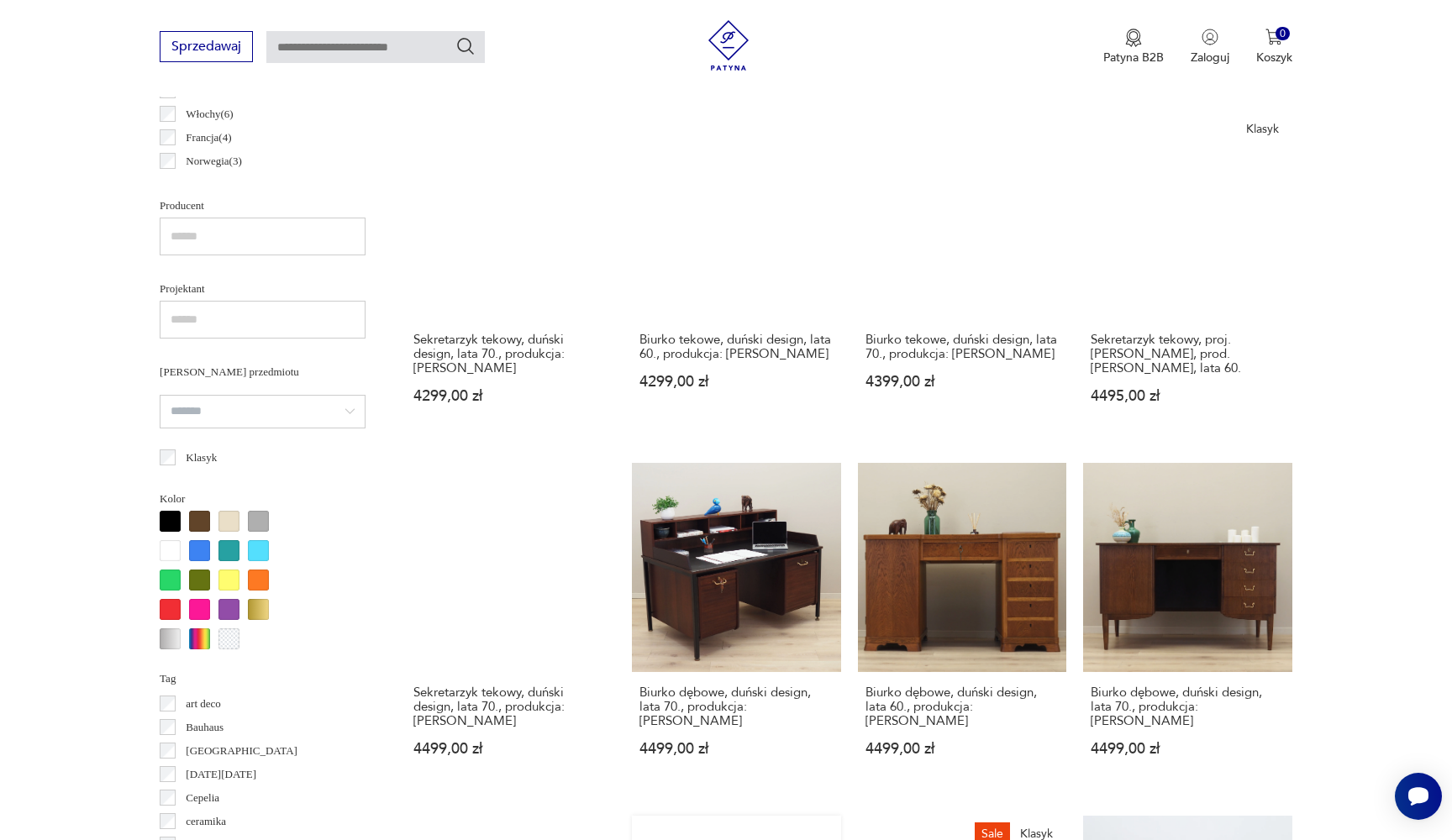
scroll to position [1151, 0]
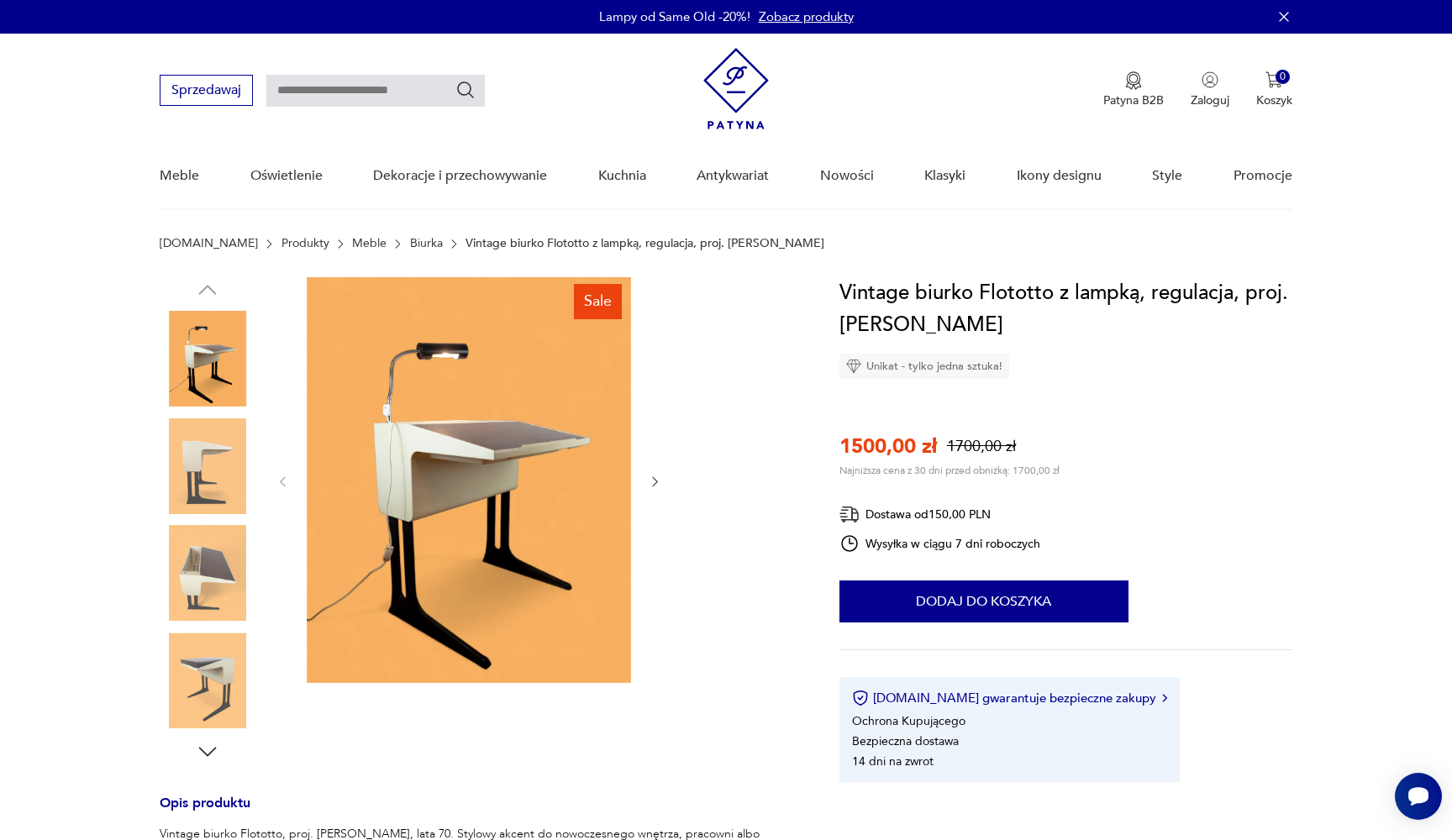
click at [242, 383] on img at bounding box center [207, 358] width 95 height 95
click at [229, 429] on img at bounding box center [207, 466] width 95 height 95
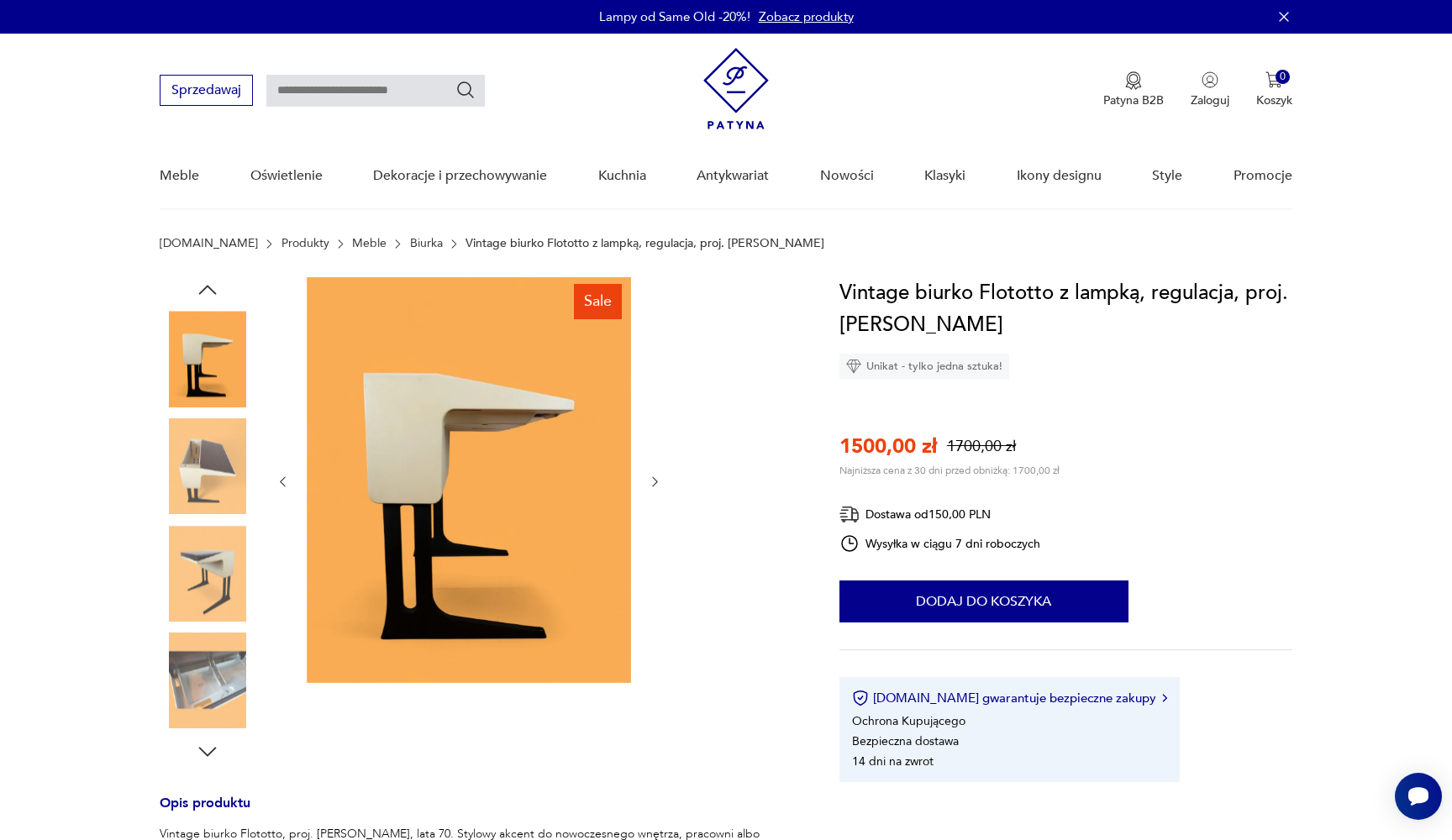
click at [199, 537] on img at bounding box center [207, 572] width 95 height 95
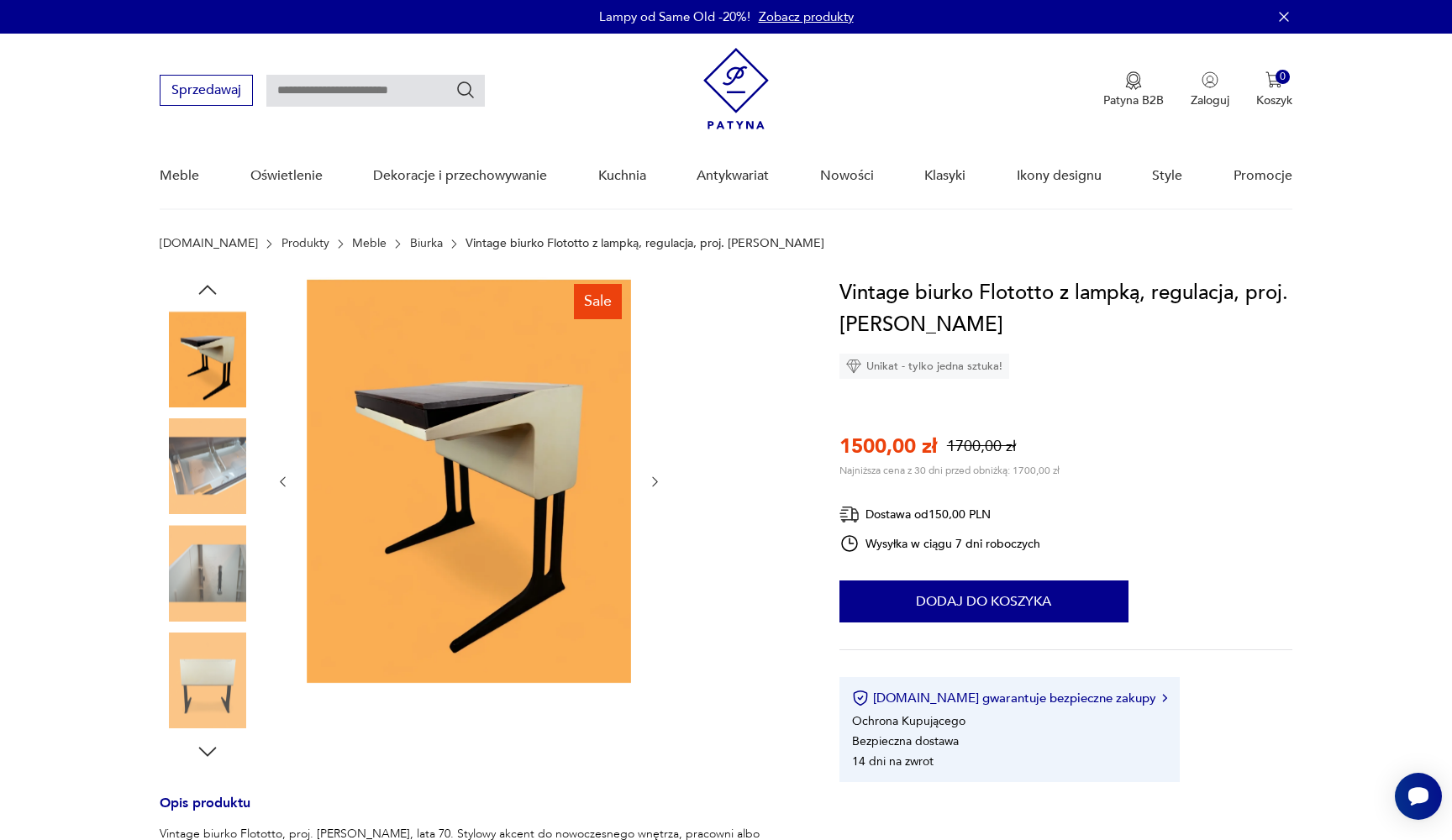
click at [209, 539] on img at bounding box center [207, 572] width 95 height 95
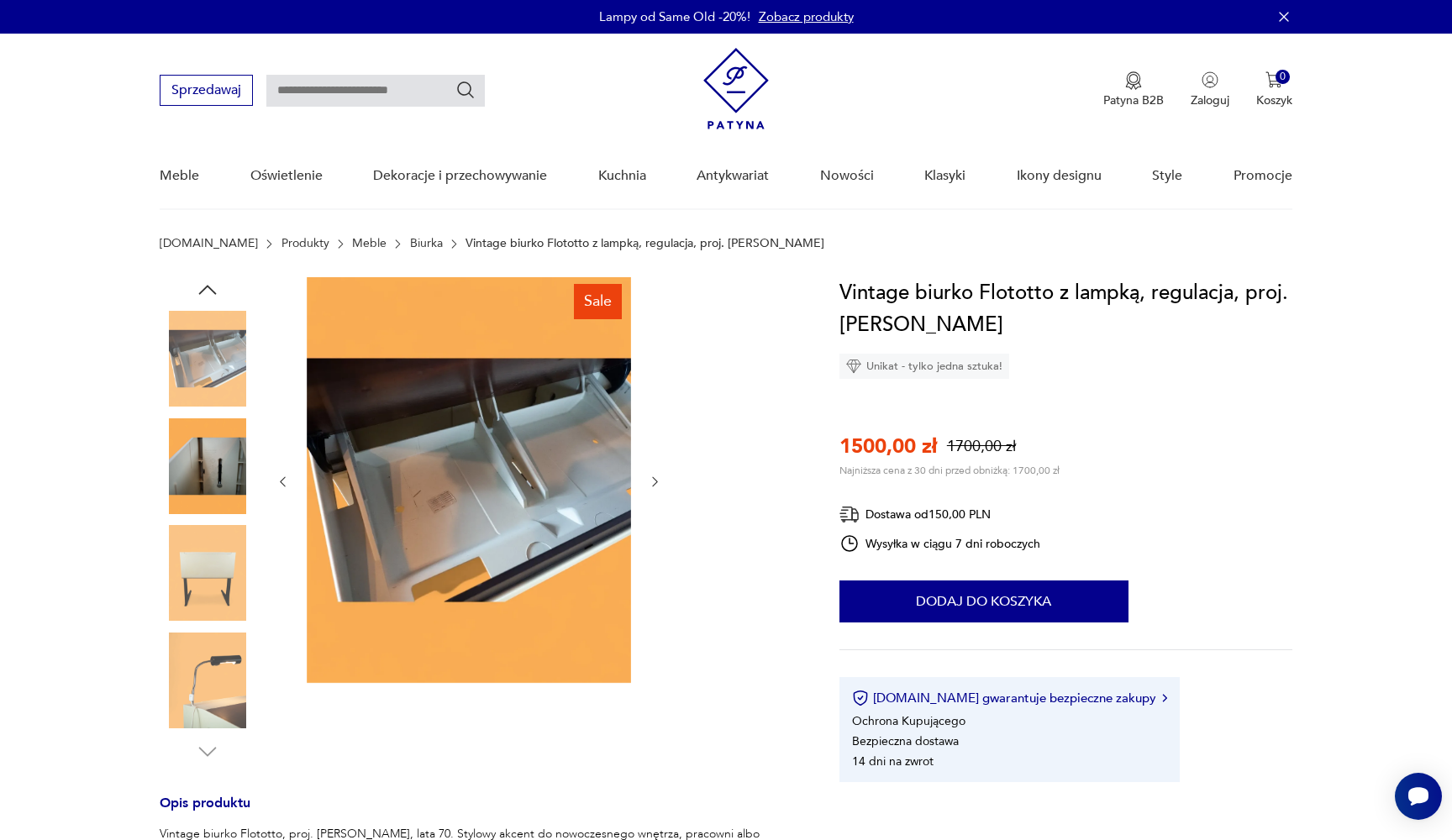
click at [211, 554] on img at bounding box center [207, 572] width 95 height 95
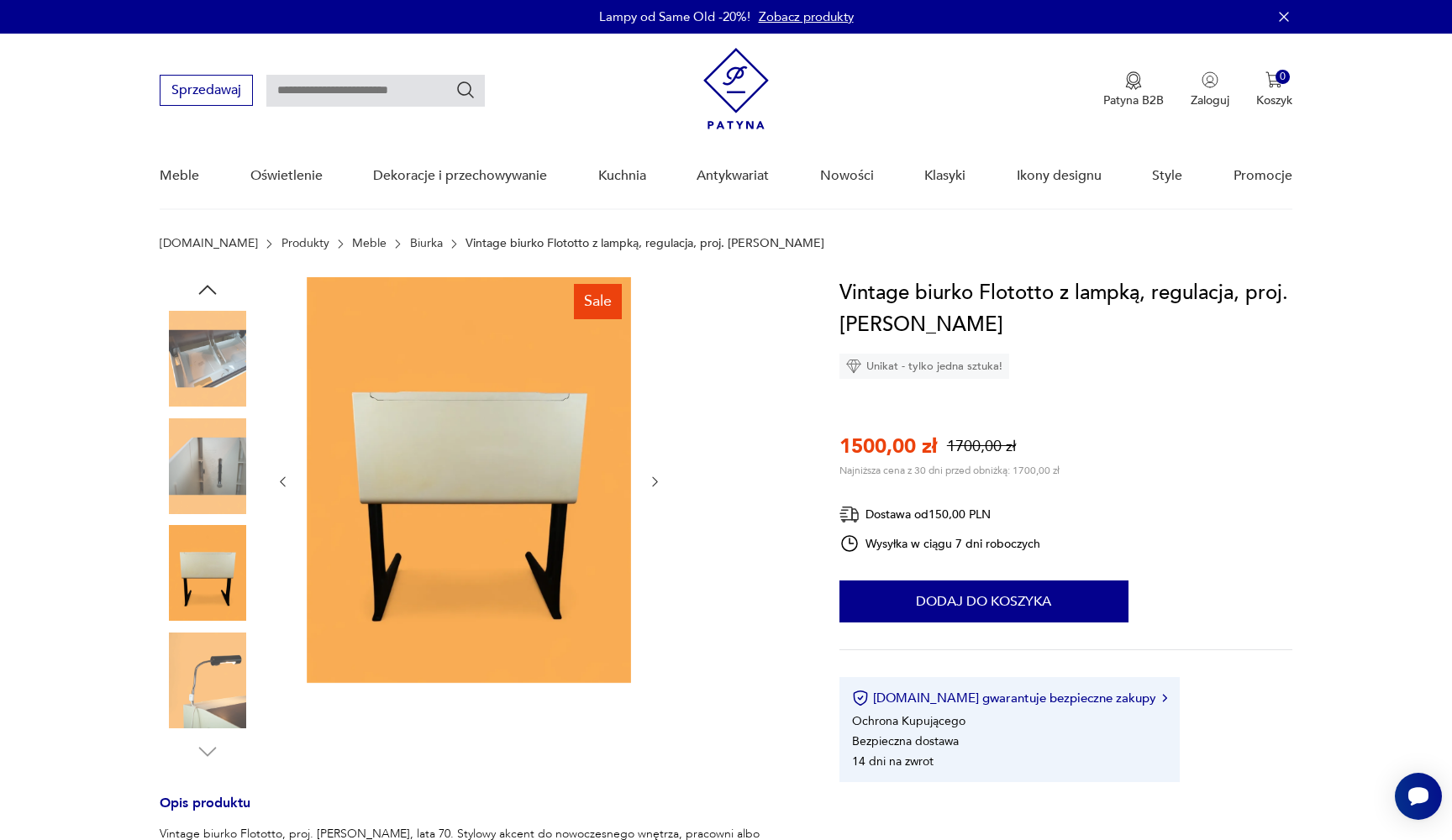
click at [211, 595] on img at bounding box center [207, 572] width 95 height 95
click at [213, 652] on img at bounding box center [207, 679] width 95 height 95
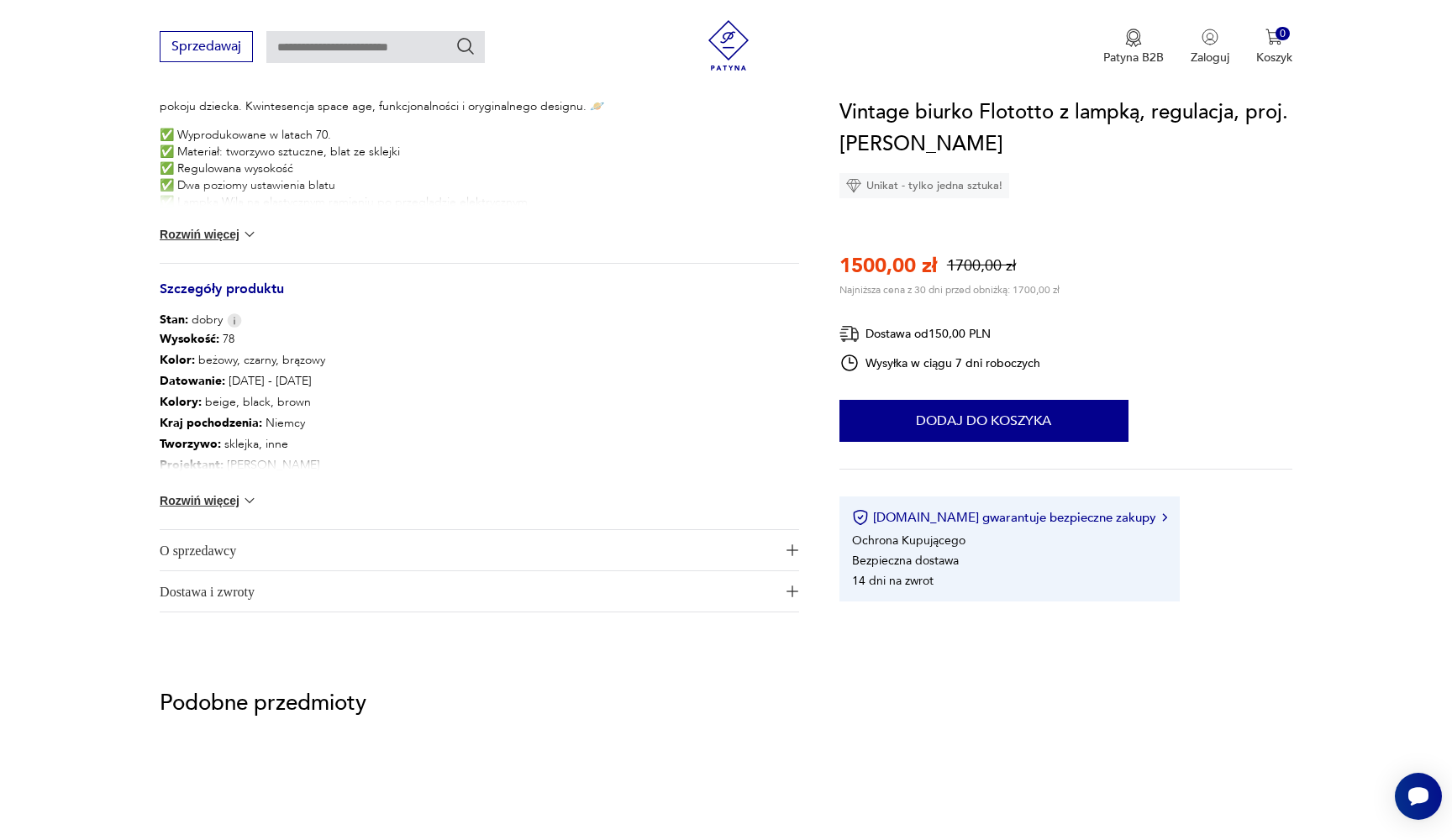
scroll to position [564, 0]
